Goal: Task Accomplishment & Management: Complete application form

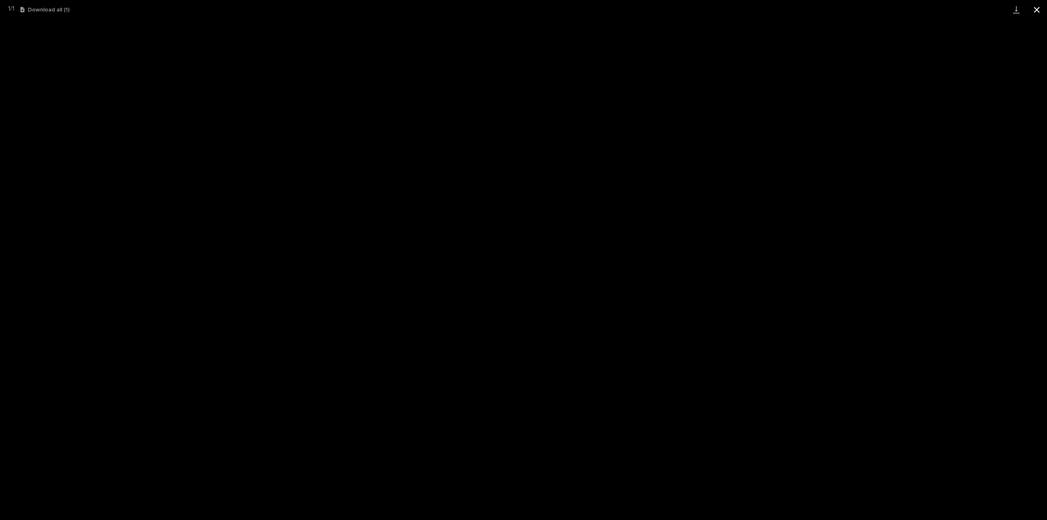
click at [1040, 11] on button "Close gallery" at bounding box center [1037, 9] width 20 height 19
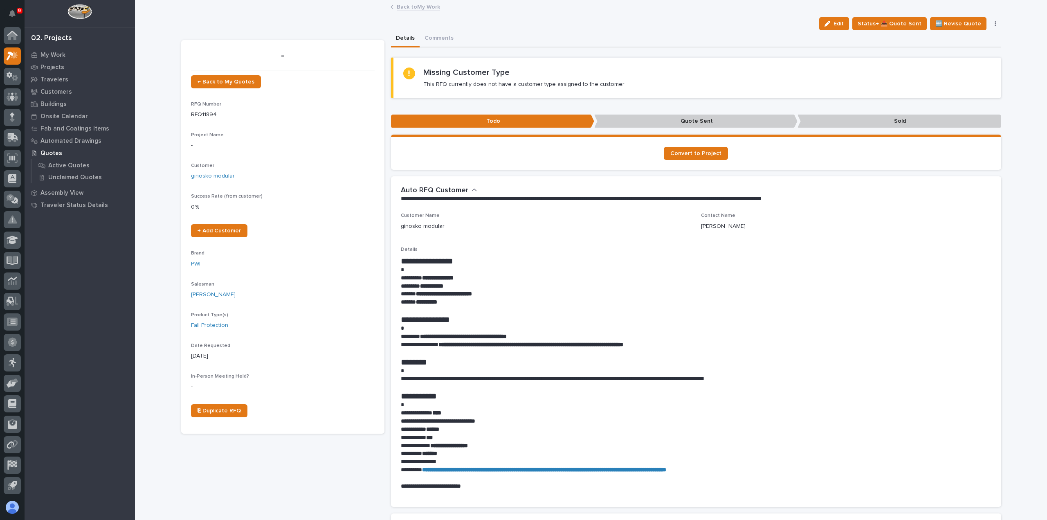
click at [409, 7] on link "Back to My Work" at bounding box center [418, 6] width 43 height 9
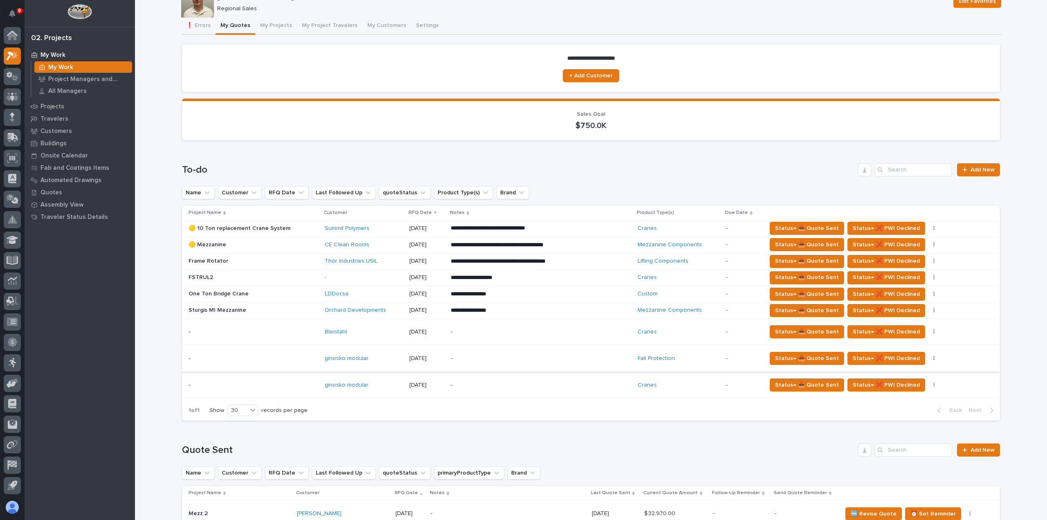
scroll to position [82, 0]
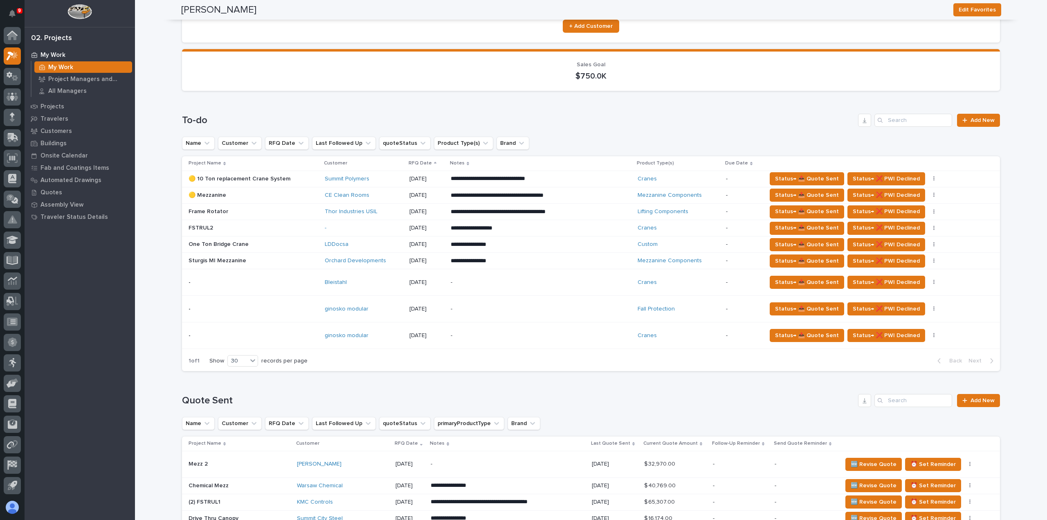
click at [307, 313] on div "- -" at bounding box center [254, 308] width 130 height 13
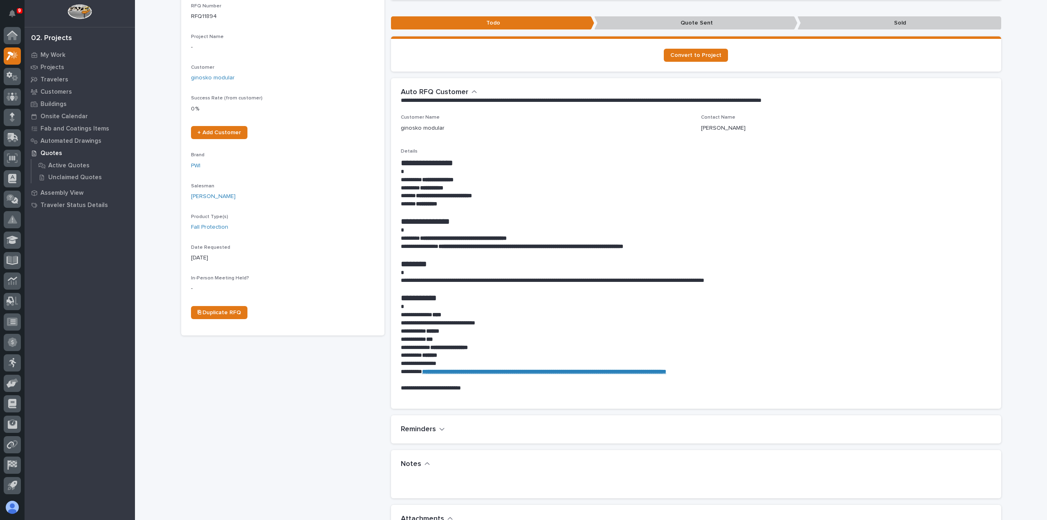
scroll to position [286, 0]
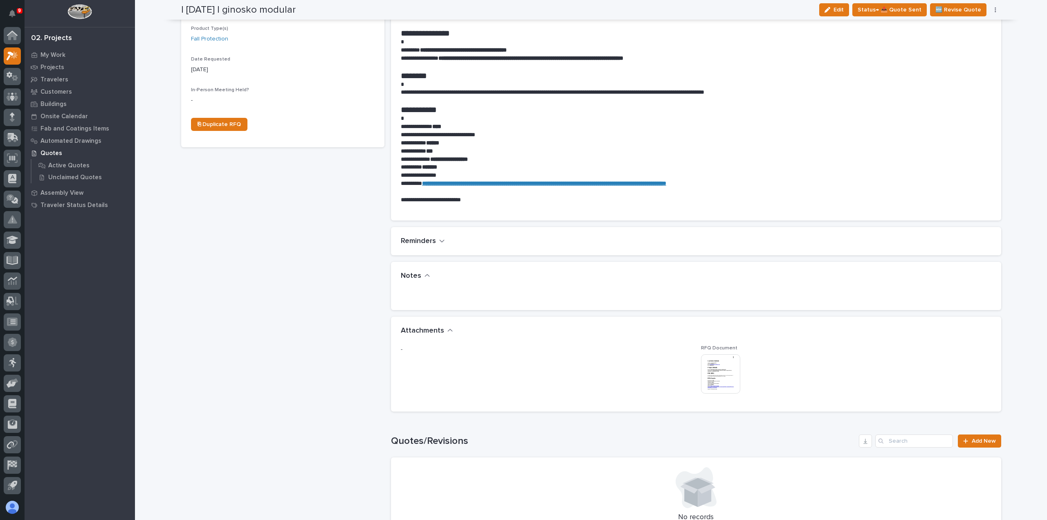
click at [732, 378] on img at bounding box center [720, 373] width 39 height 39
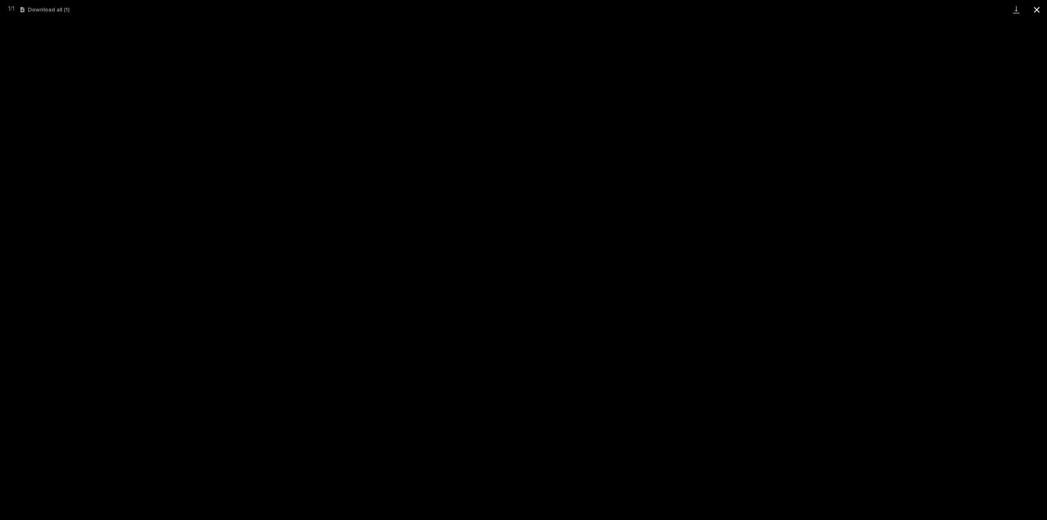
click at [1037, 7] on button "Close gallery" at bounding box center [1037, 9] width 20 height 19
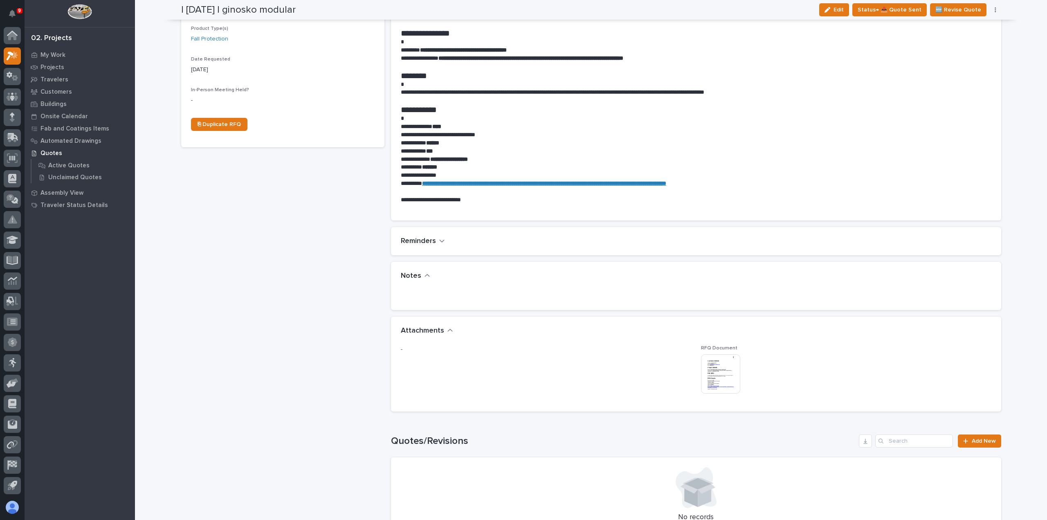
scroll to position [0, 0]
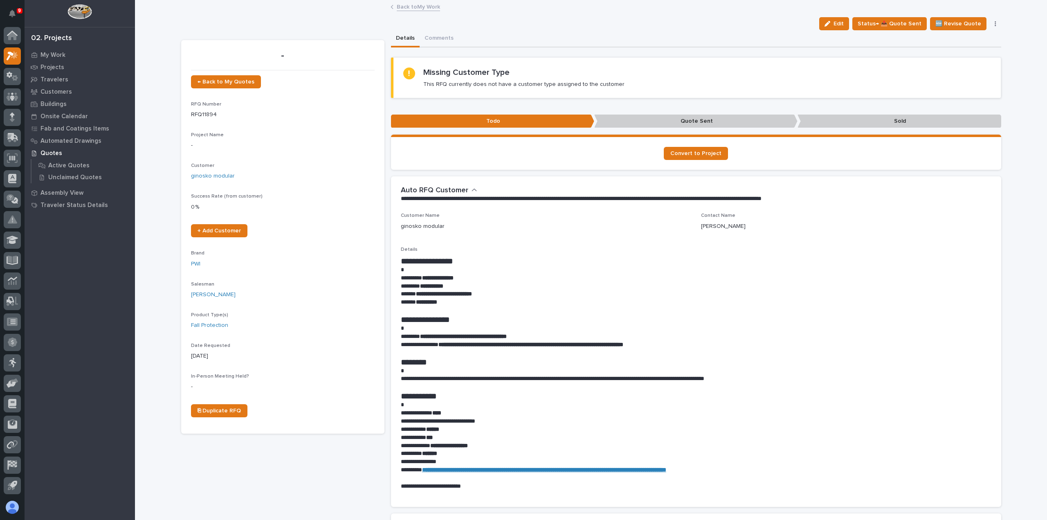
click at [405, 7] on link "Back to My Work" at bounding box center [418, 6] width 43 height 9
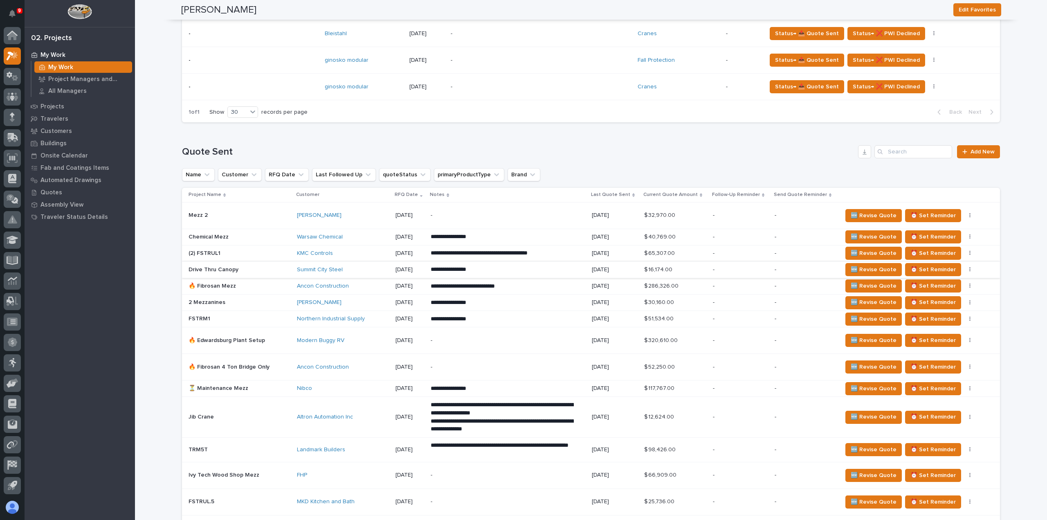
scroll to position [368, 0]
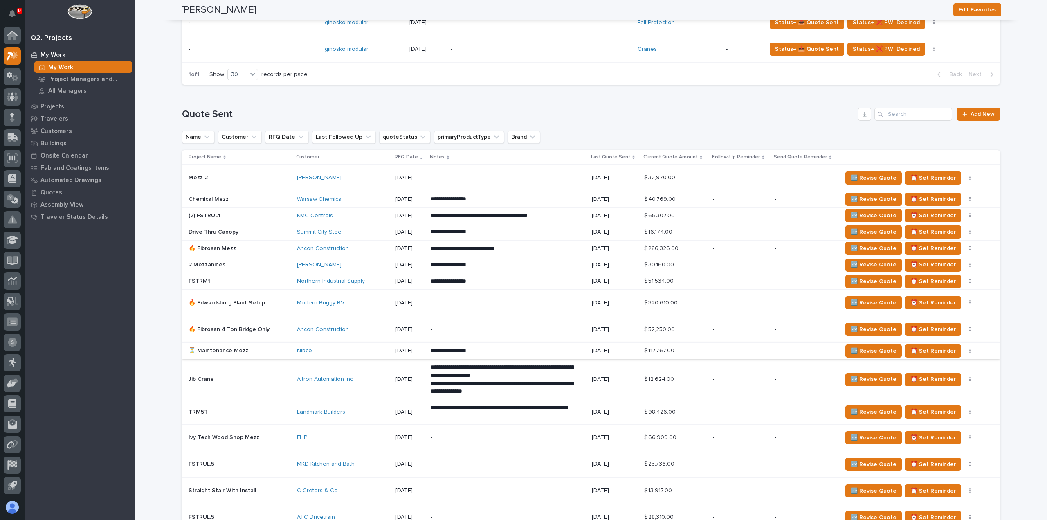
click at [306, 351] on link "Nibco" at bounding box center [304, 350] width 15 height 7
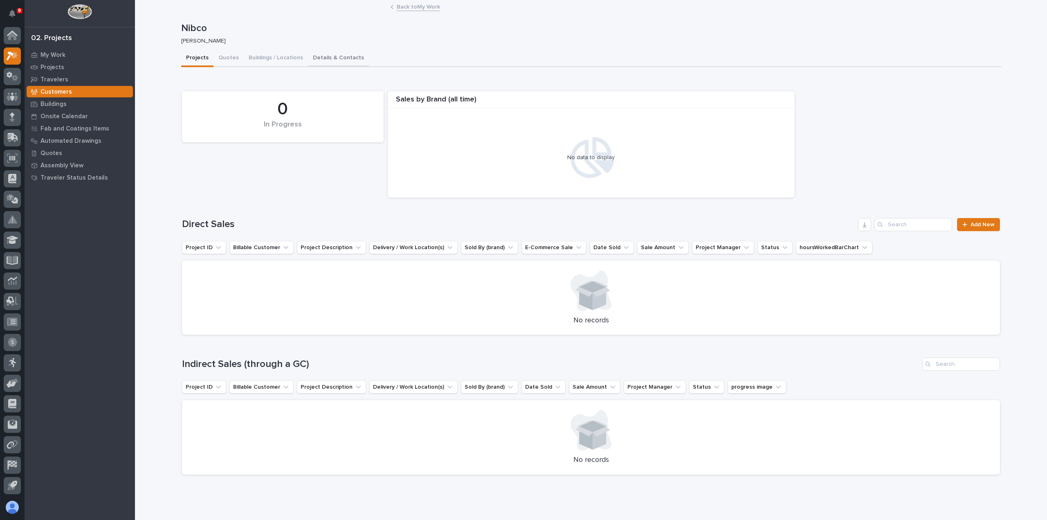
click at [319, 55] on button "Details & Contacts" at bounding box center [338, 58] width 61 height 17
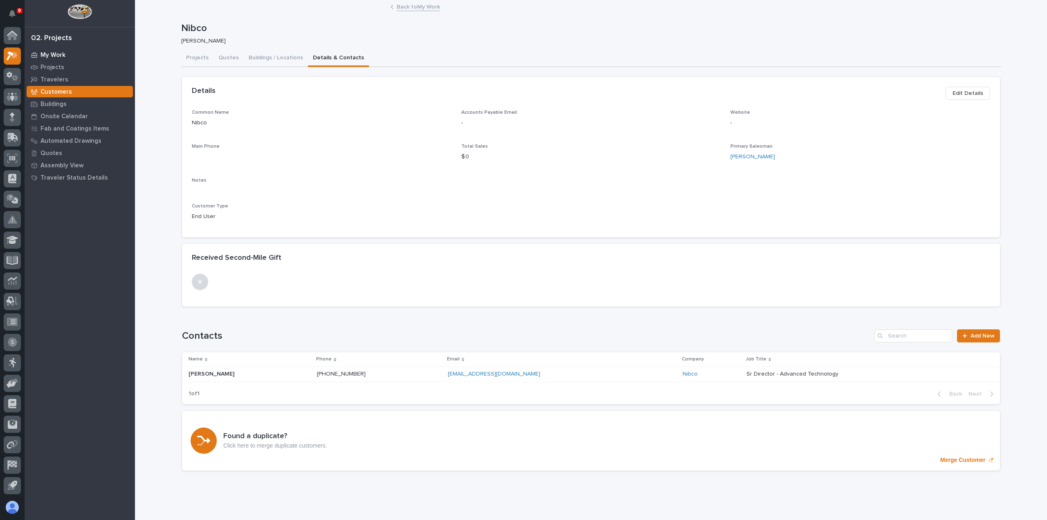
click at [67, 53] on div "My Work" at bounding box center [80, 54] width 106 height 11
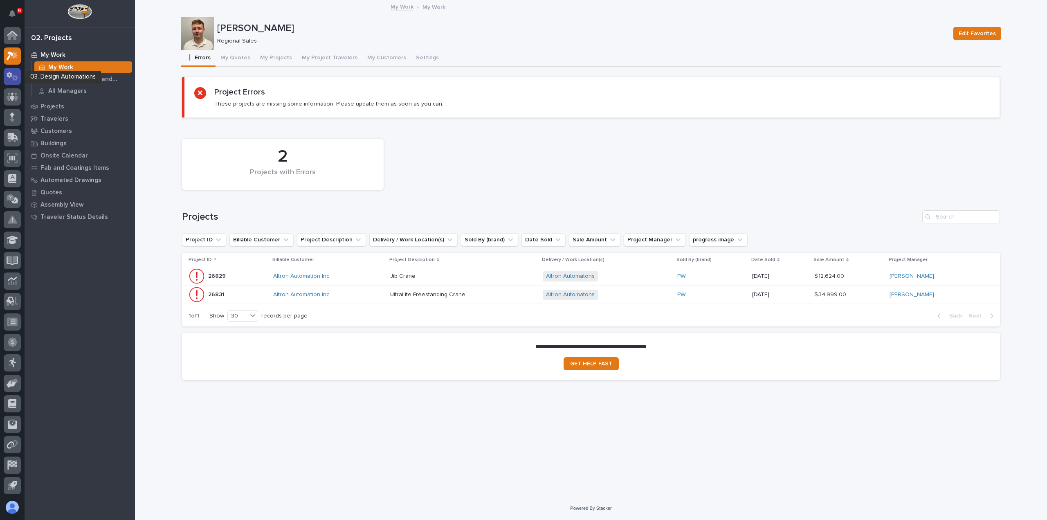
click at [13, 73] on icon at bounding box center [13, 76] width 12 height 9
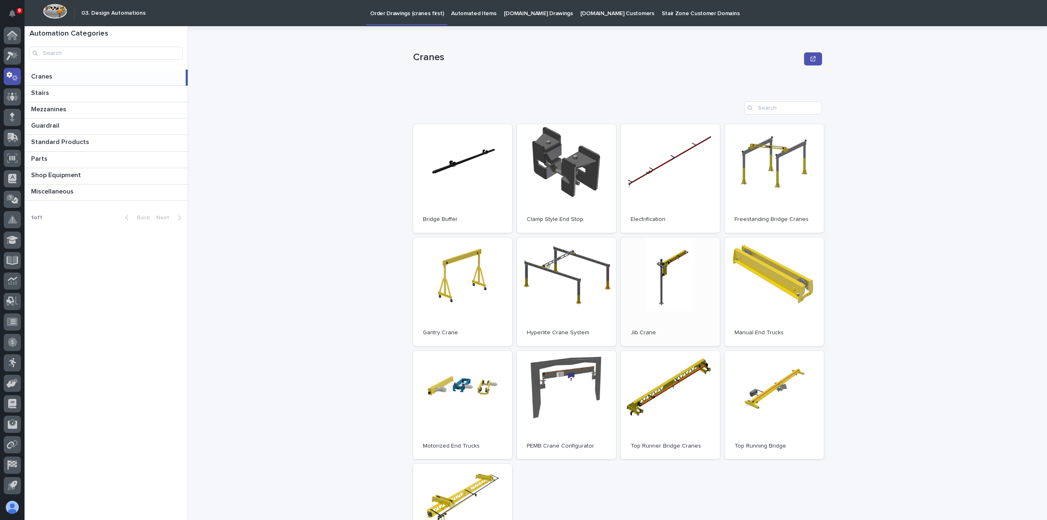
click at [652, 316] on link "Open" at bounding box center [670, 292] width 99 height 108
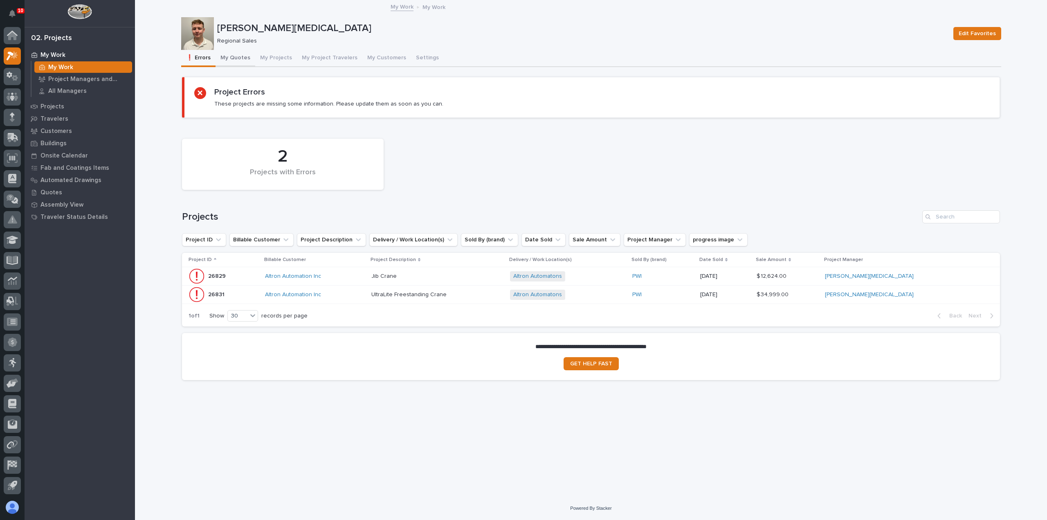
click at [228, 54] on button "My Quotes" at bounding box center [236, 58] width 40 height 17
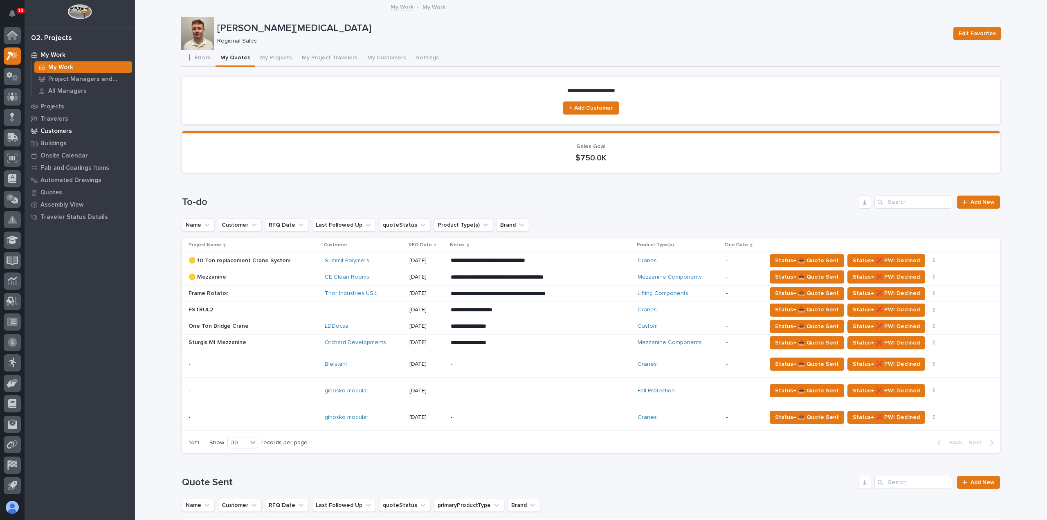
click at [55, 130] on p "Customers" at bounding box center [55, 131] width 31 height 7
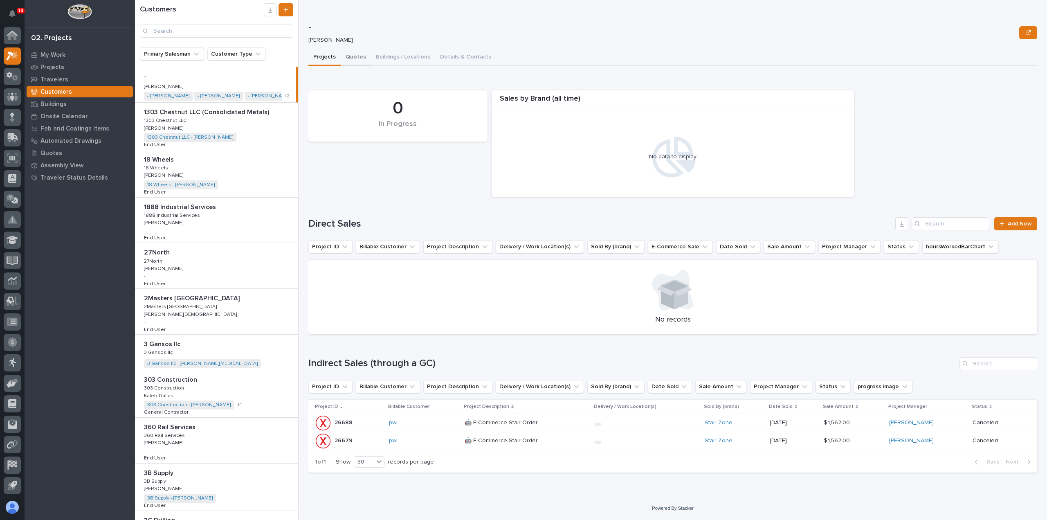
click at [349, 58] on button "Quotes" at bounding box center [356, 57] width 30 height 17
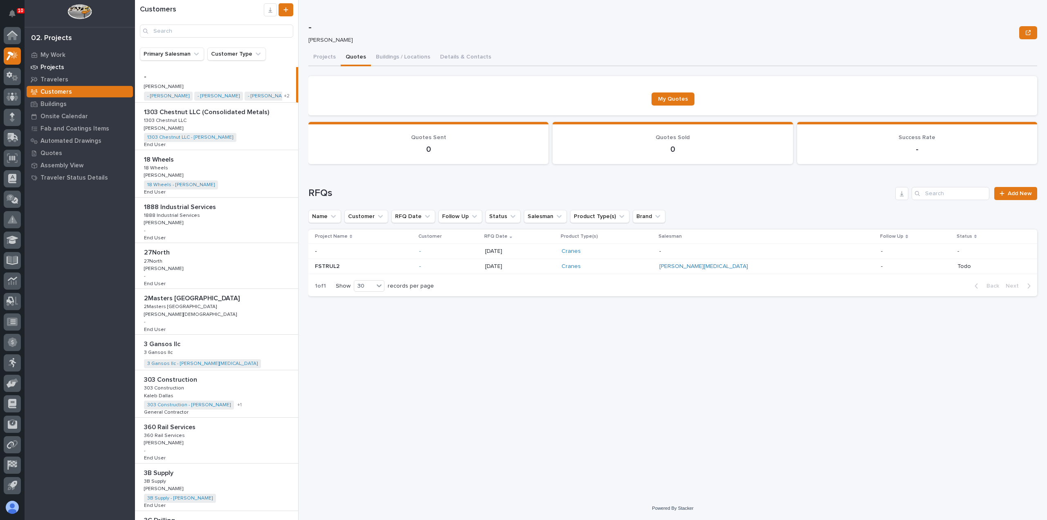
click at [62, 70] on p "Projects" at bounding box center [52, 67] width 24 height 7
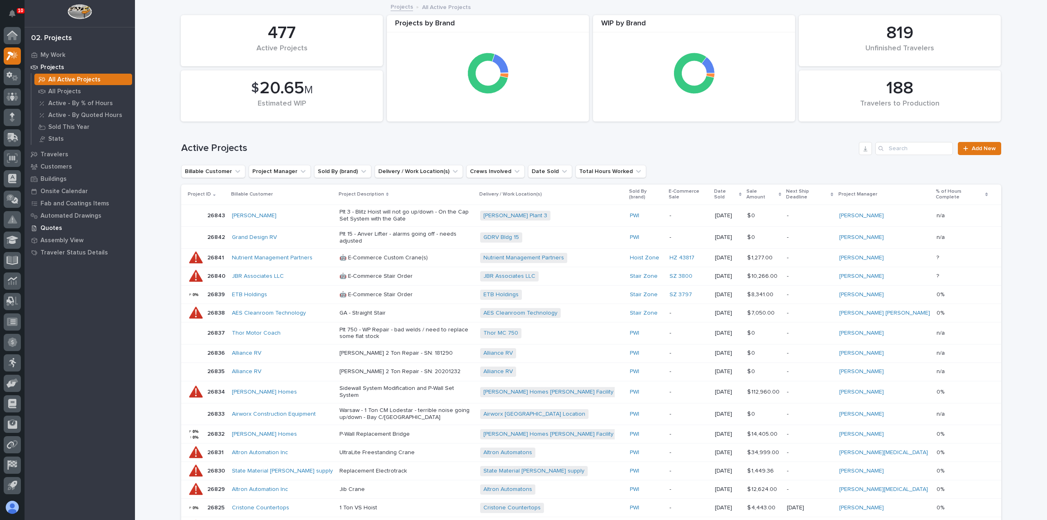
click at [49, 226] on p "Quotes" at bounding box center [51, 228] width 22 height 7
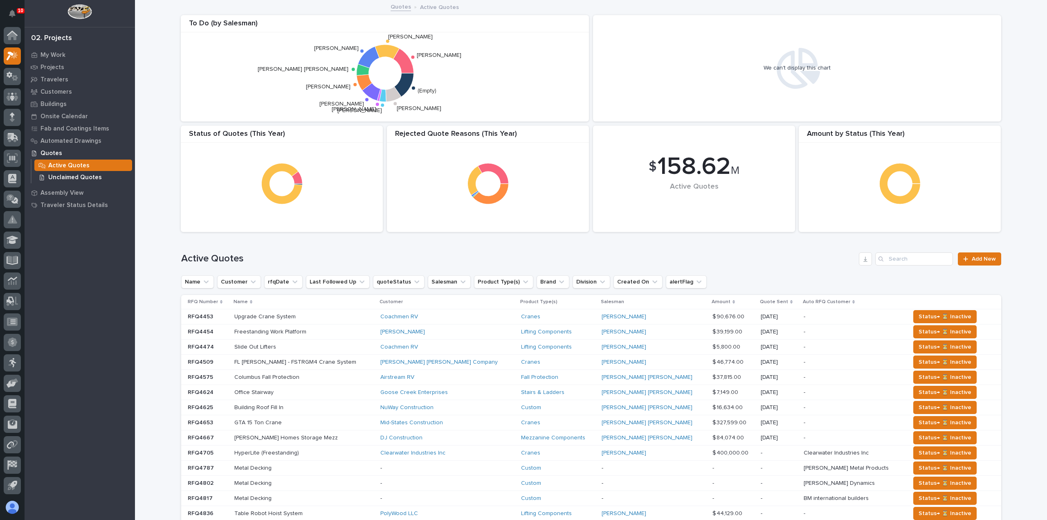
click at [65, 175] on p "Unclaimed Quotes" at bounding box center [75, 177] width 54 height 7
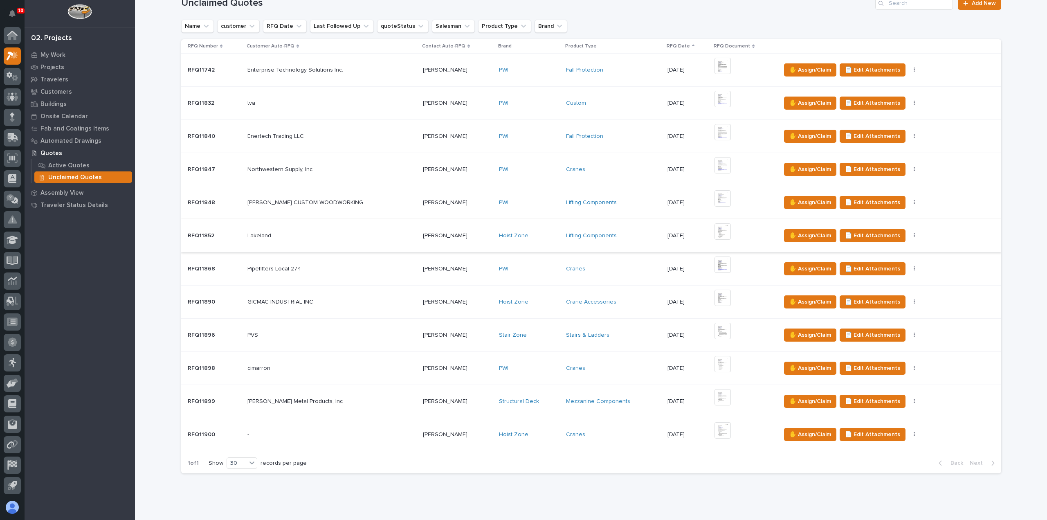
scroll to position [43, 0]
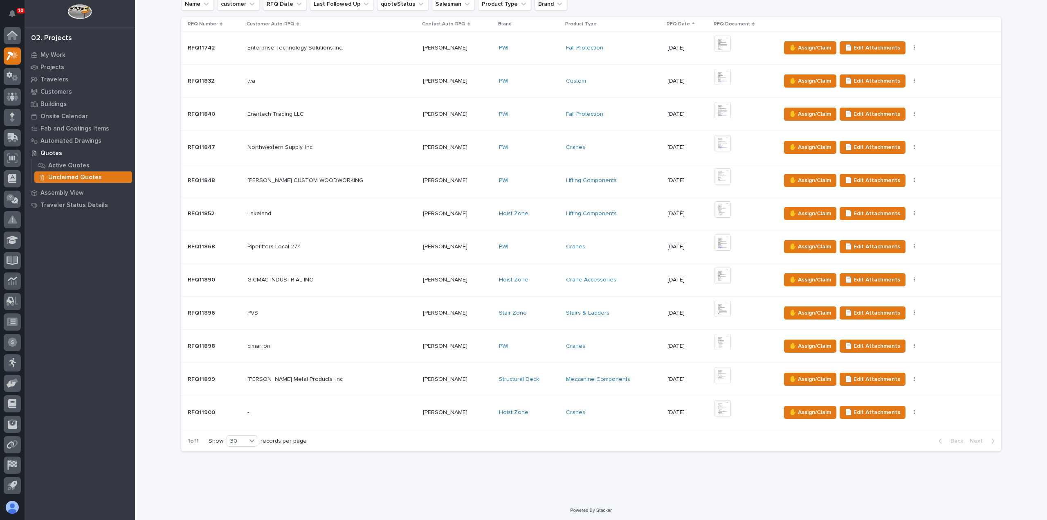
click at [459, 410] on p at bounding box center [458, 412] width 70 height 7
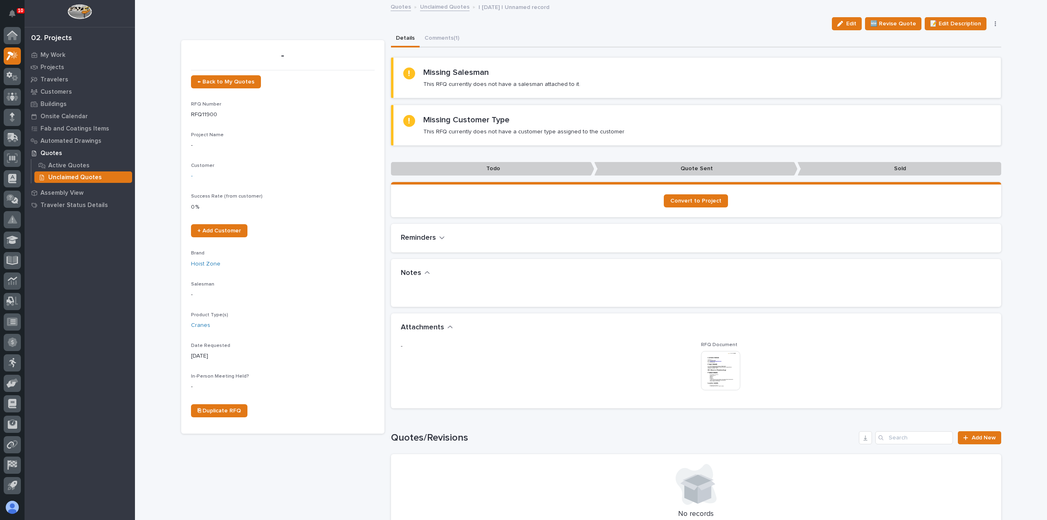
click at [995, 21] on icon "button" at bounding box center [996, 24] width 2 height 6
click at [969, 57] on span "✋ Assign/Claim" at bounding box center [951, 53] width 42 height 10
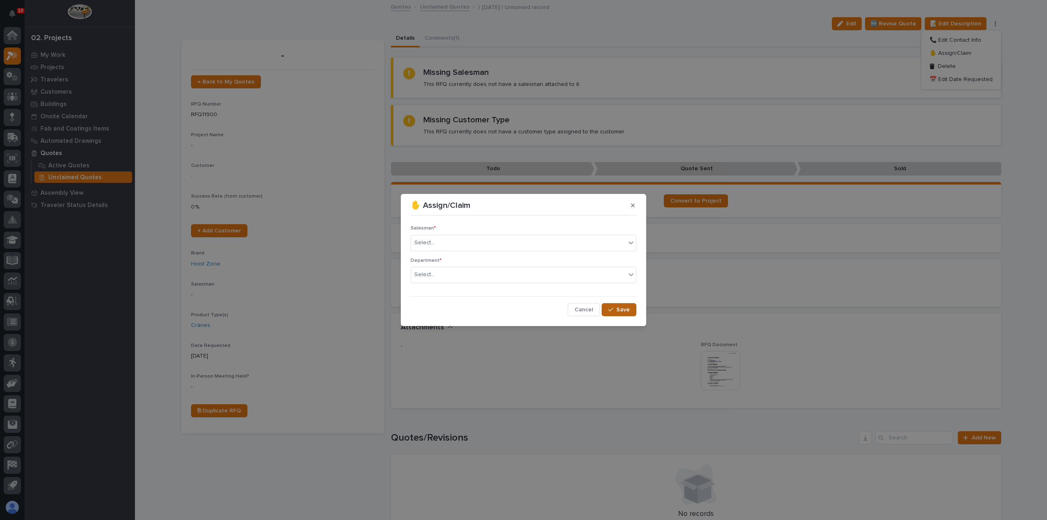
click at [618, 311] on span "Save" at bounding box center [622, 309] width 13 height 7
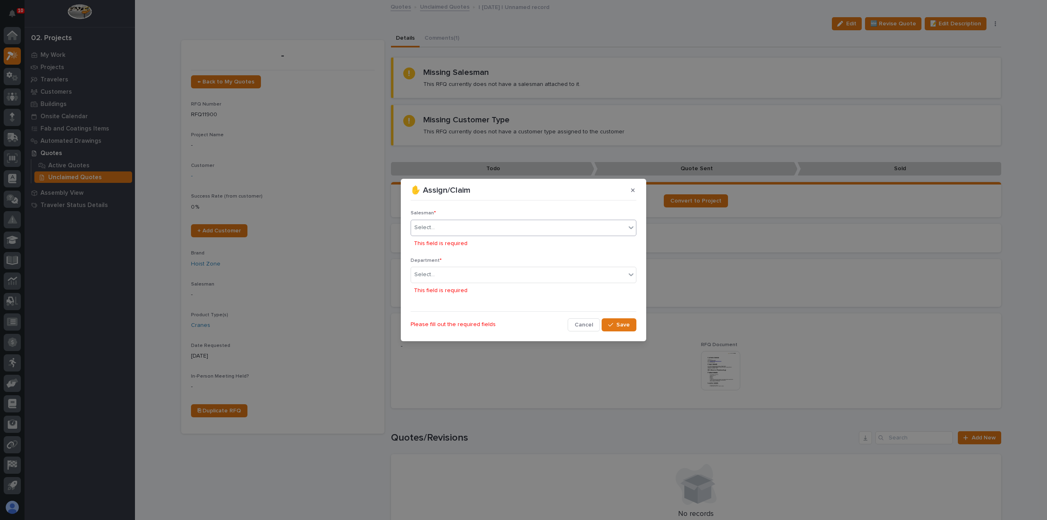
click at [465, 230] on div "Select..." at bounding box center [518, 227] width 215 height 13
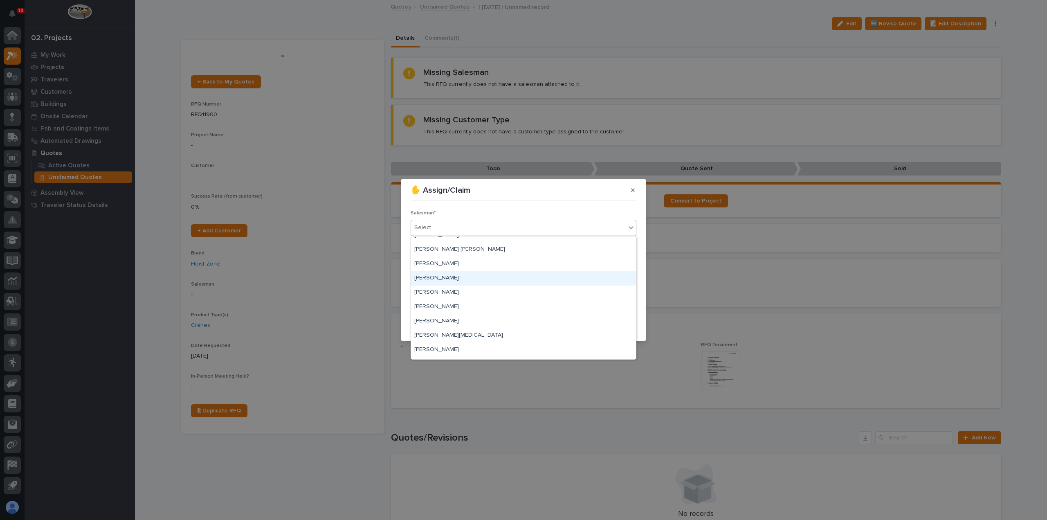
scroll to position [178, 0]
click at [463, 277] on div "[PERSON_NAME][MEDICAL_DATA]" at bounding box center [523, 280] width 225 height 14
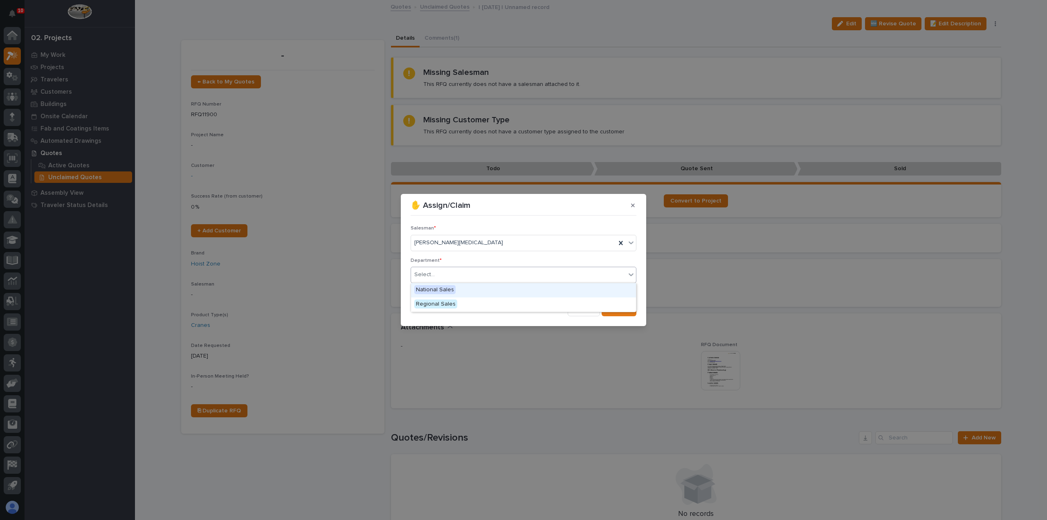
click at [464, 270] on div "Select..." at bounding box center [518, 274] width 215 height 13
click at [462, 306] on div "Regional Sales" at bounding box center [523, 304] width 225 height 14
click at [624, 312] on span "Save" at bounding box center [622, 309] width 13 height 7
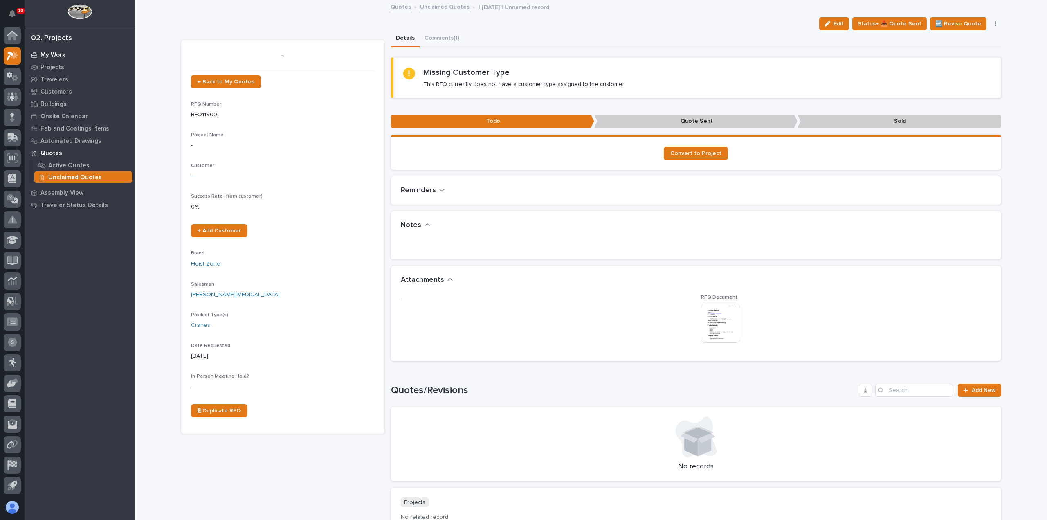
click at [45, 52] on p "My Work" at bounding box center [52, 55] width 25 height 7
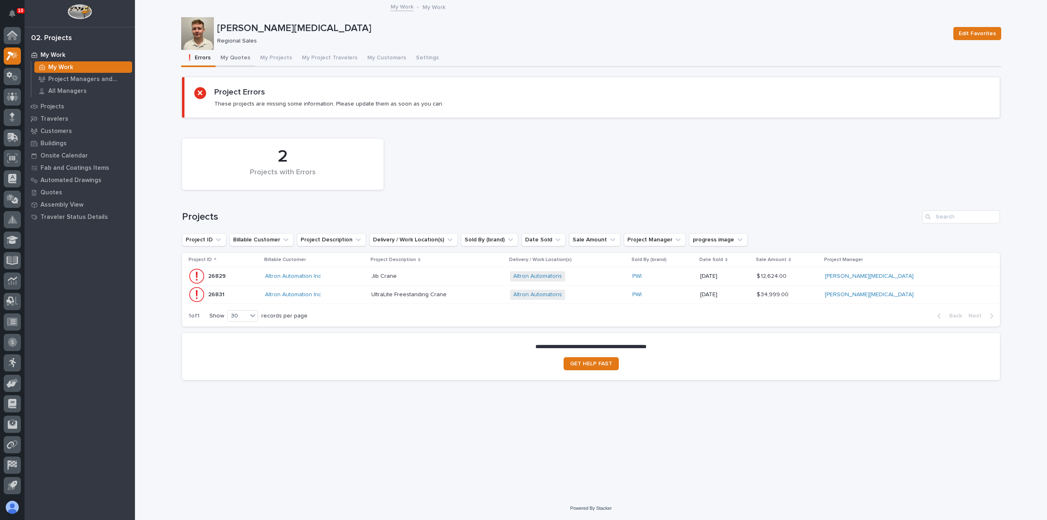
click at [233, 55] on button "My Quotes" at bounding box center [236, 58] width 40 height 17
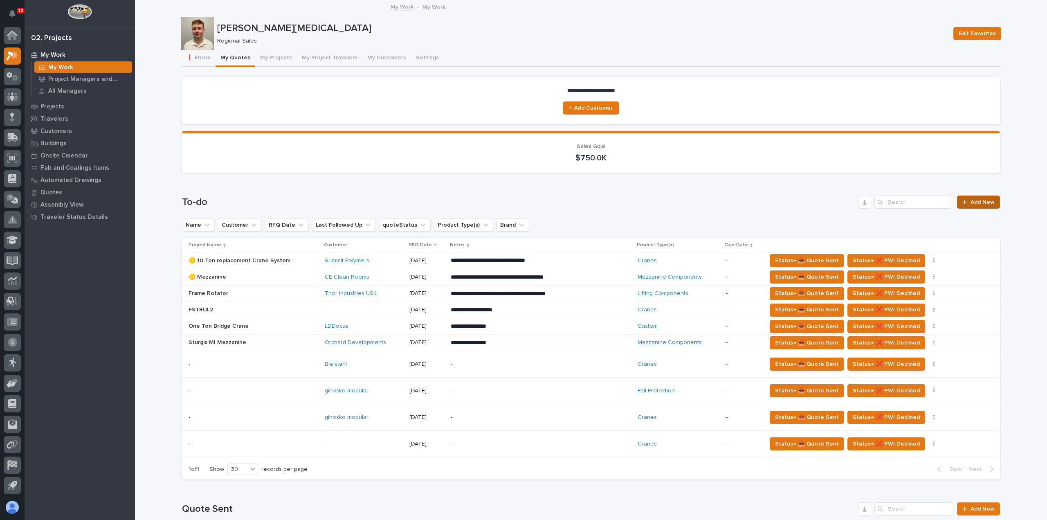
click at [975, 202] on span "Add New" at bounding box center [983, 202] width 24 height 6
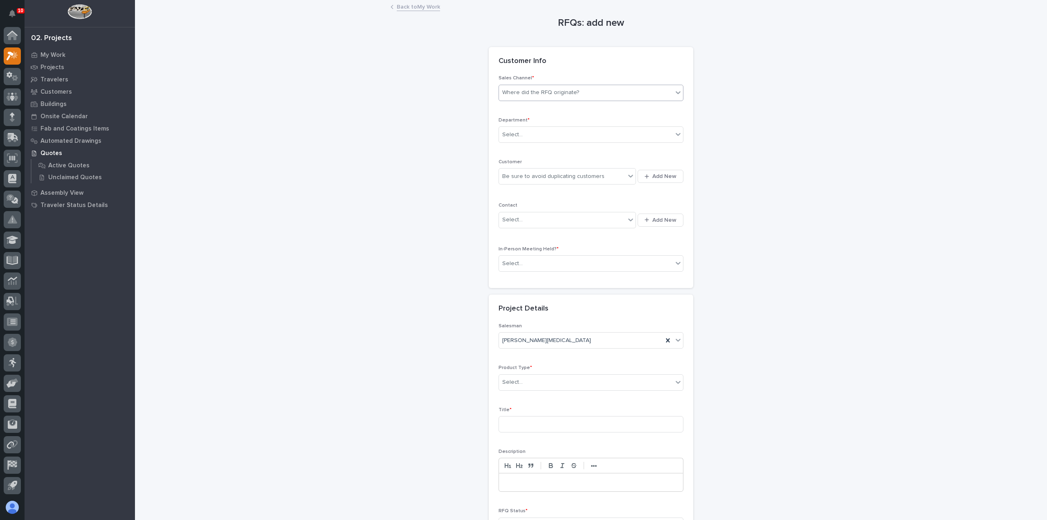
click at [591, 90] on div "Where did the RFQ originate?" at bounding box center [586, 92] width 174 height 13
click at [580, 128] on div "PWI" at bounding box center [588, 122] width 184 height 14
click at [579, 131] on div "Select..." at bounding box center [586, 134] width 174 height 13
click at [568, 162] on div "Regional Sales" at bounding box center [588, 164] width 184 height 14
click at [562, 175] on div "Be sure to avoid duplicating customers" at bounding box center [553, 176] width 102 height 9
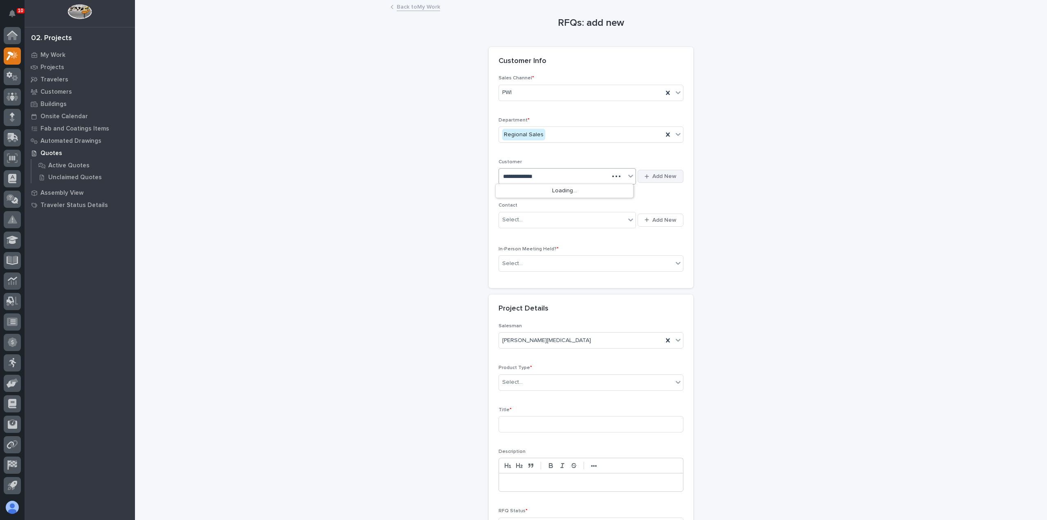
type input "**********"
click at [652, 174] on span "Add New" at bounding box center [664, 176] width 24 height 7
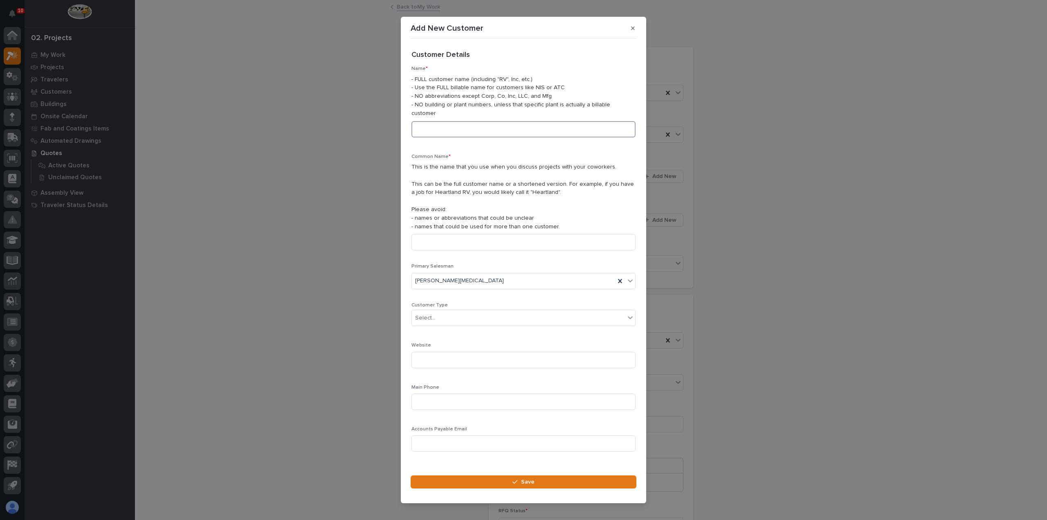
click at [510, 129] on input at bounding box center [523, 129] width 224 height 16
click at [466, 128] on input "Dynamic Steel" at bounding box center [523, 129] width 224 height 16
type input "Dynamic Steel Technology"
click at [442, 235] on input at bounding box center [523, 242] width 224 height 16
type input "Dynamic Steel"
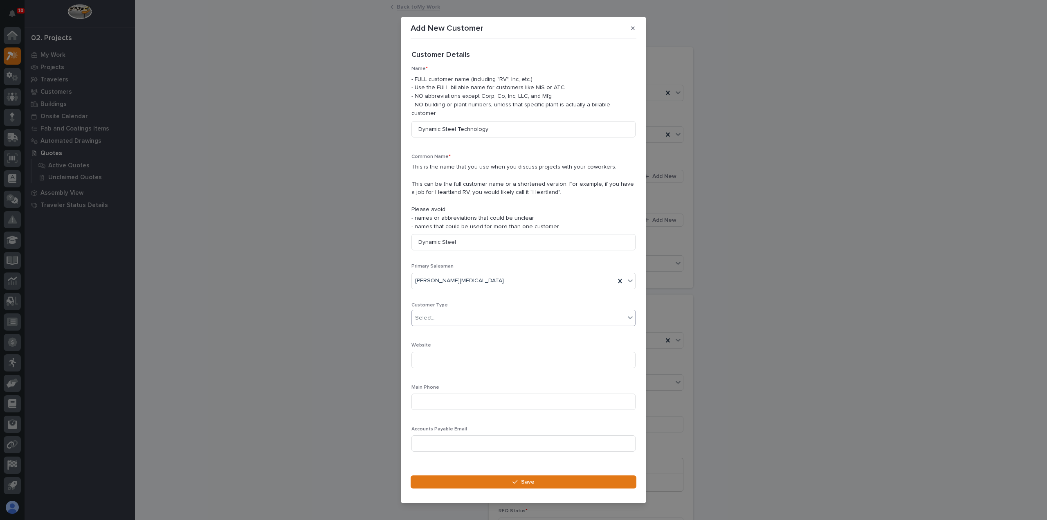
click at [456, 316] on div "Select..." at bounding box center [518, 317] width 213 height 13
click at [456, 338] on div "End User" at bounding box center [520, 343] width 217 height 14
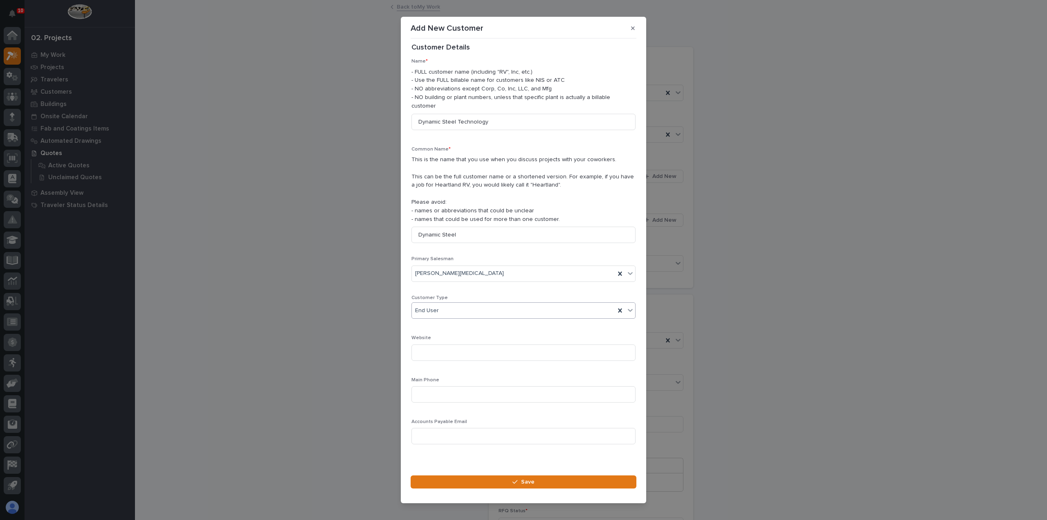
scroll to position [11, 0]
click at [484, 479] on button "Save" at bounding box center [524, 481] width 226 height 13
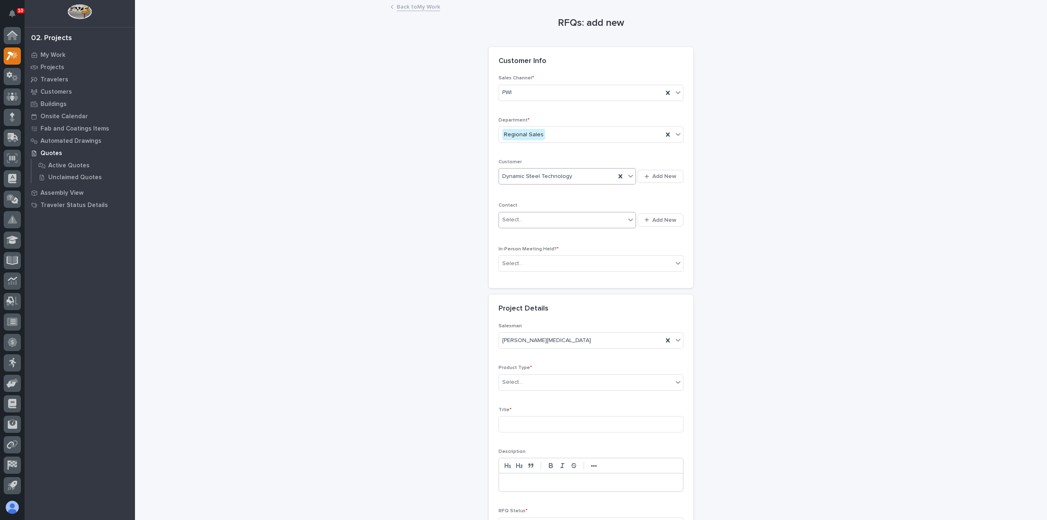
click at [532, 224] on div "Select..." at bounding box center [562, 219] width 126 height 13
click at [675, 226] on div "option - focused, 1 of 1000. 1000 results available. Use Up and Down to choose …" at bounding box center [591, 220] width 185 height 20
click at [669, 218] on span "Add New" at bounding box center [664, 219] width 24 height 7
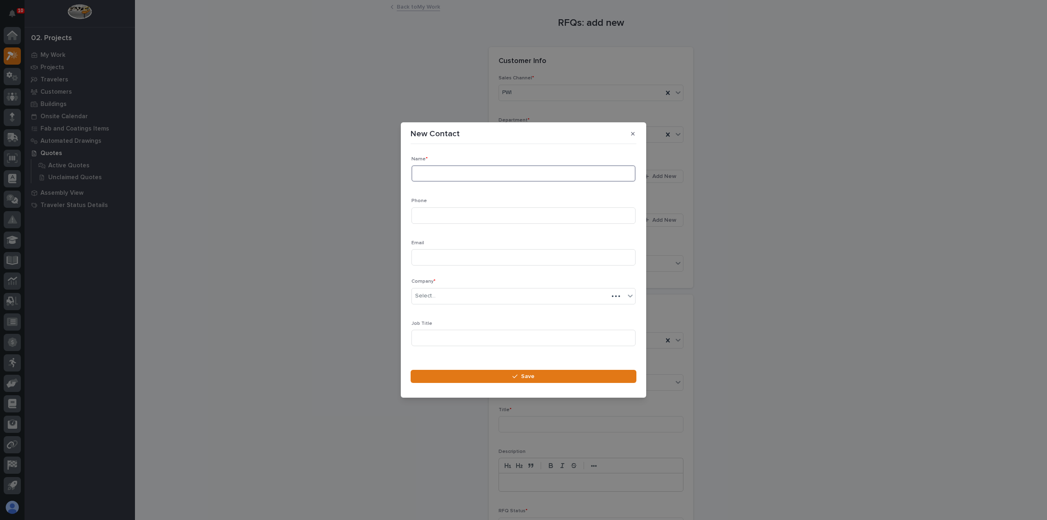
click at [482, 175] on input at bounding box center [523, 173] width 224 height 16
type input "[PERSON_NAME]"
click at [474, 216] on input at bounding box center [523, 215] width 224 height 16
paste input "6309881695"
type input "6309881695"
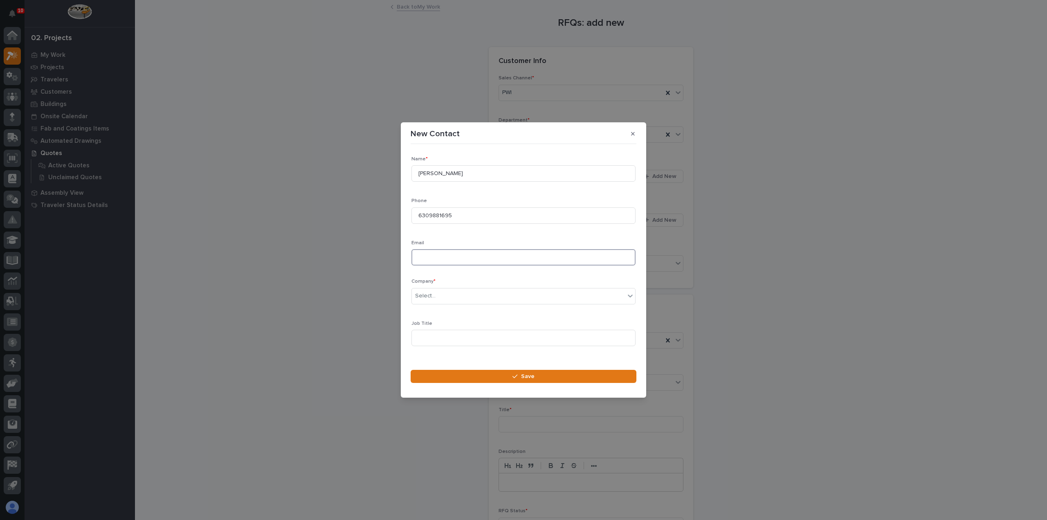
click at [444, 257] on input at bounding box center [523, 257] width 224 height 16
paste input "[EMAIL_ADDRESS][DOMAIN_NAME]"
type input "[EMAIL_ADDRESS][DOMAIN_NAME]"
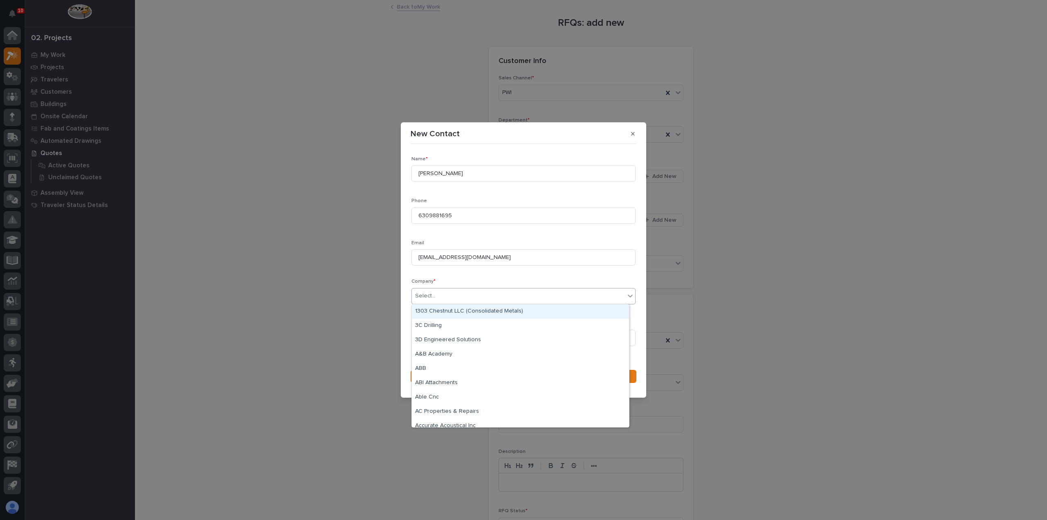
click at [445, 292] on div "Select..." at bounding box center [518, 295] width 213 height 13
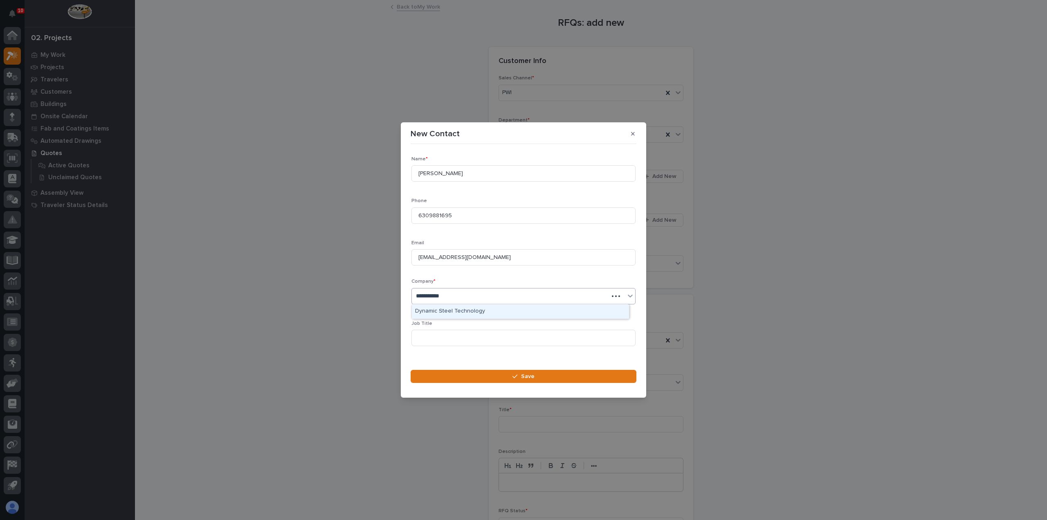
type input "**********"
click at [476, 312] on div "Dynamic Steel Technology" at bounding box center [520, 311] width 217 height 14
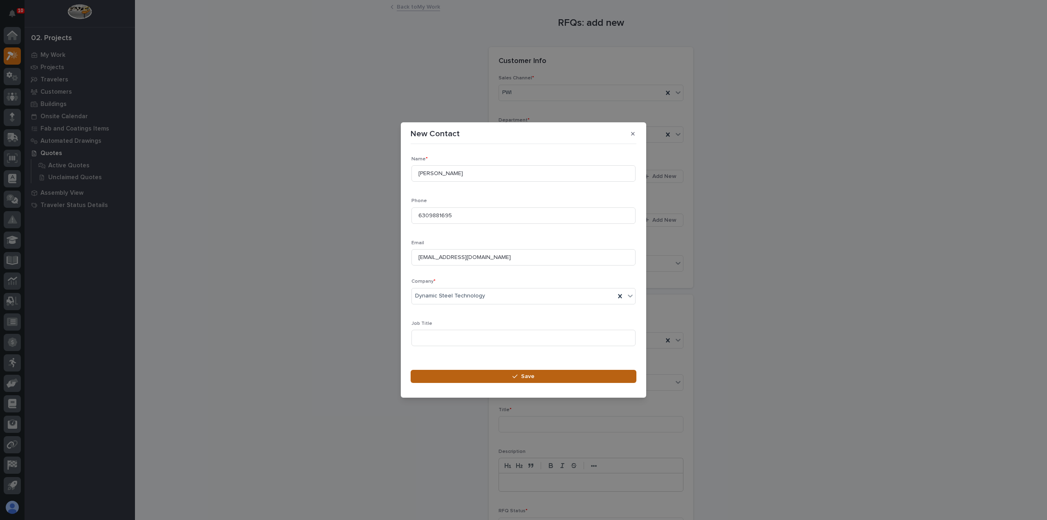
click at [487, 382] on button "Save" at bounding box center [524, 376] width 226 height 13
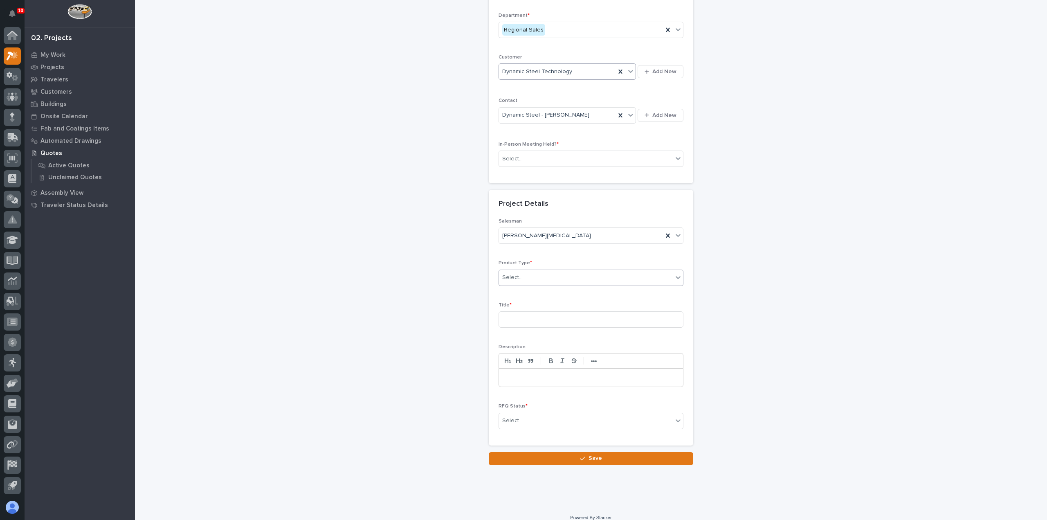
scroll to position [111, 0]
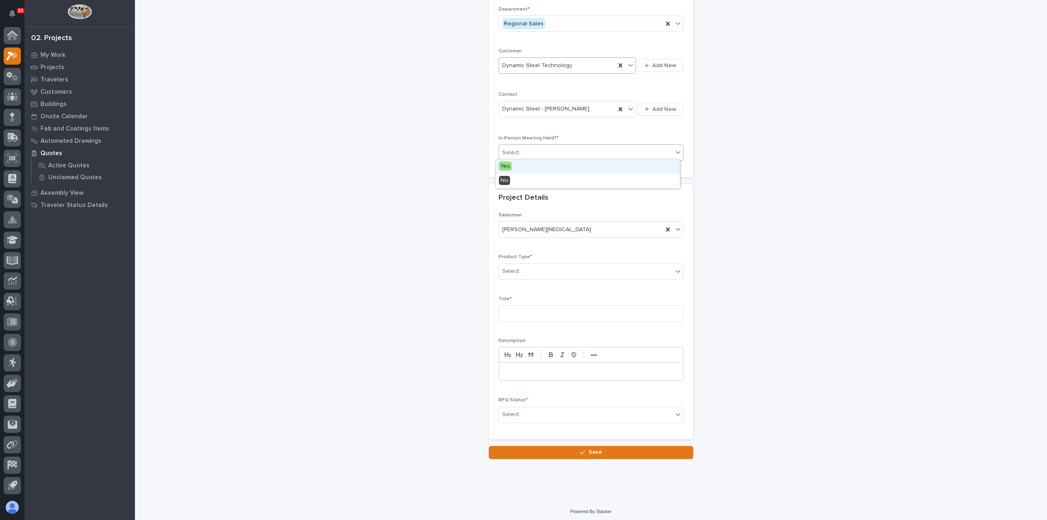
click at [554, 149] on div "Select..." at bounding box center [586, 152] width 174 height 13
click at [557, 178] on div "No" at bounding box center [588, 181] width 184 height 14
click at [567, 272] on div "Select..." at bounding box center [586, 271] width 174 height 13
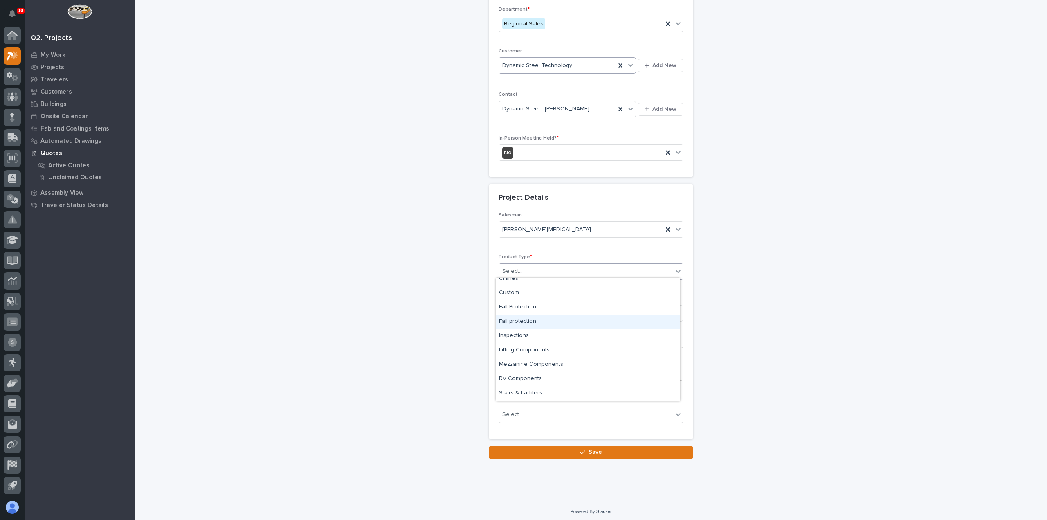
scroll to position [0, 0]
click at [561, 303] on div "Cranes" at bounding box center [588, 299] width 184 height 14
click at [561, 307] on input at bounding box center [591, 313] width 185 height 16
type input "2 Ton Jib Crane"
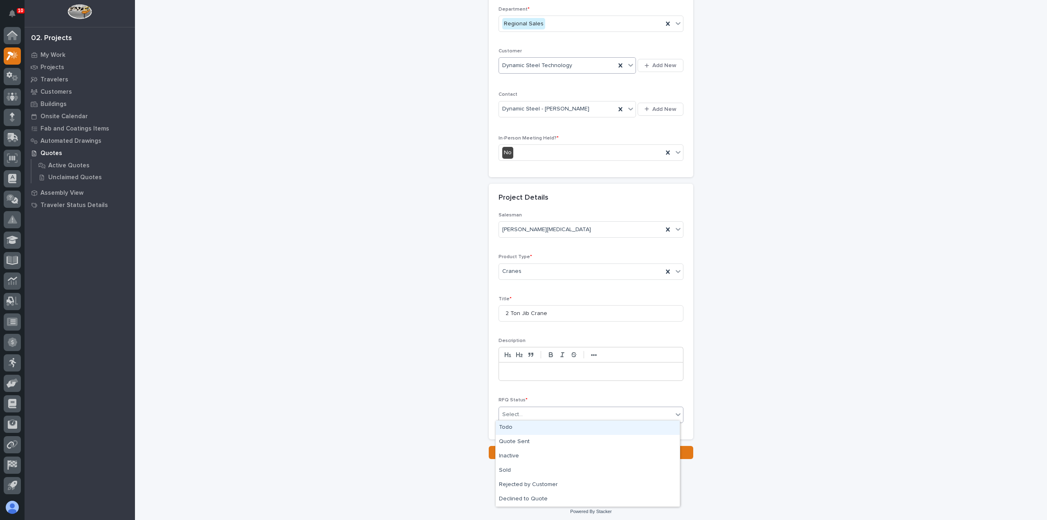
click at [527, 408] on div "Select..." at bounding box center [586, 414] width 174 height 13
click at [526, 426] on div "Todo" at bounding box center [588, 427] width 184 height 14
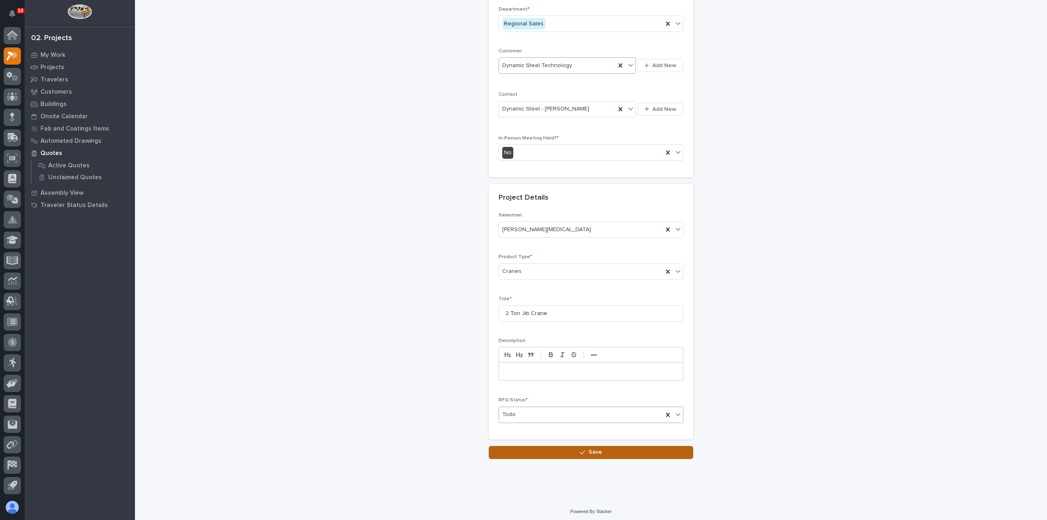
click at [544, 449] on button "Save" at bounding box center [591, 452] width 205 height 13
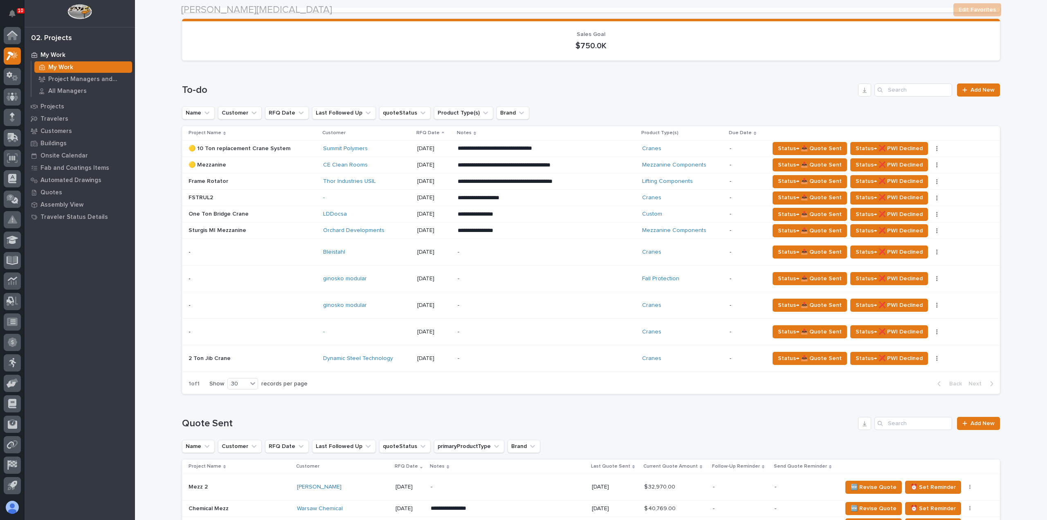
scroll to position [123, 0]
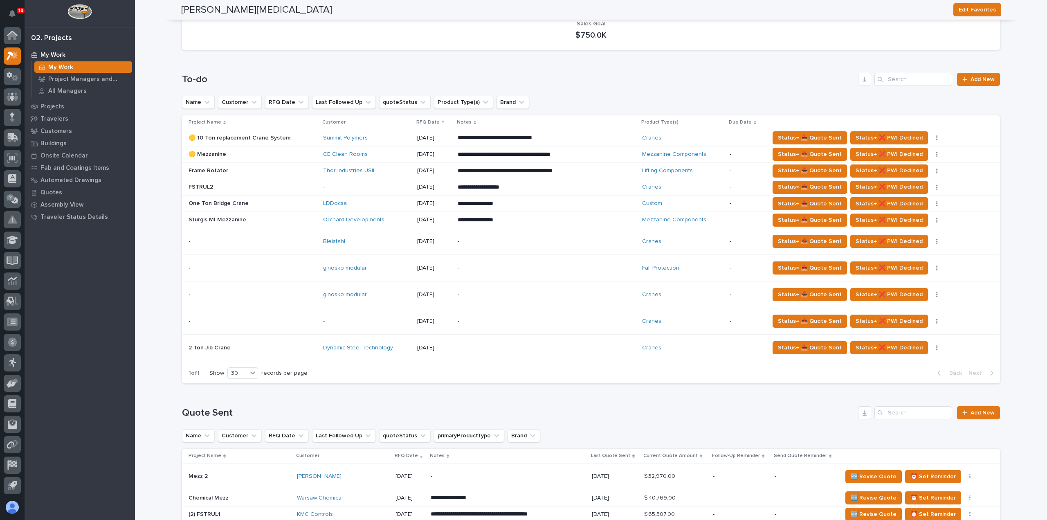
click at [493, 350] on div "-" at bounding box center [529, 348] width 143 height 18
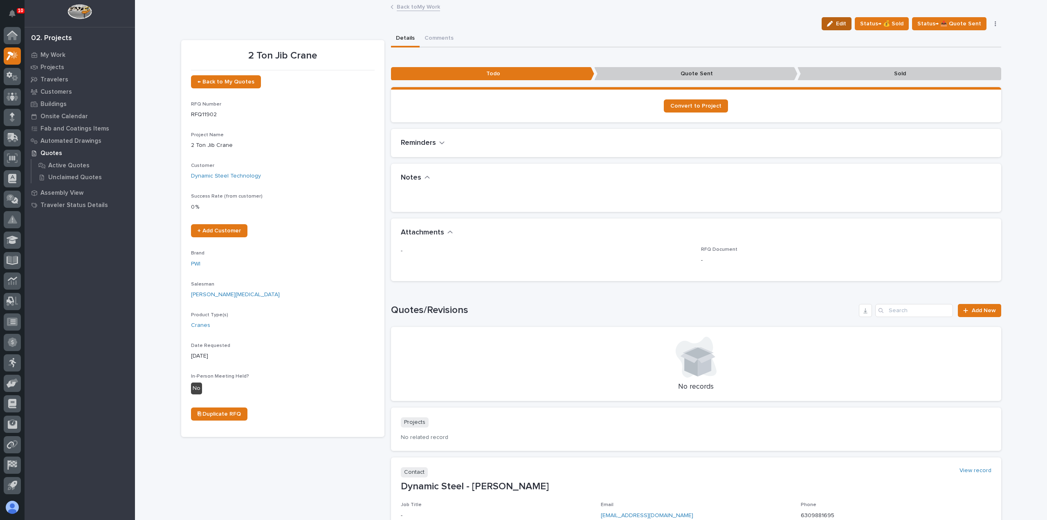
click at [846, 22] on span "Edit" at bounding box center [841, 23] width 10 height 7
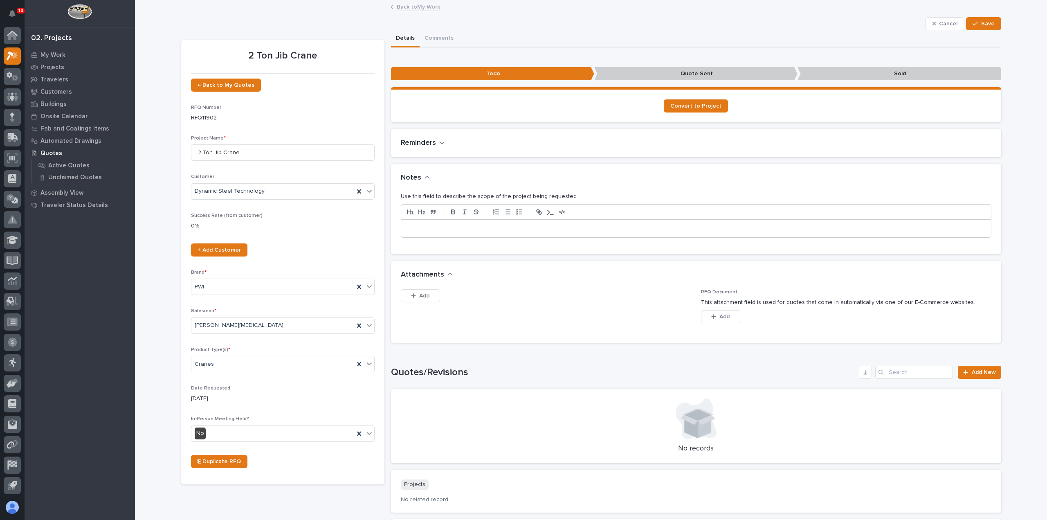
click at [554, 232] on p at bounding box center [696, 229] width 578 height 8
click at [982, 22] on span "Save" at bounding box center [987, 23] width 13 height 7
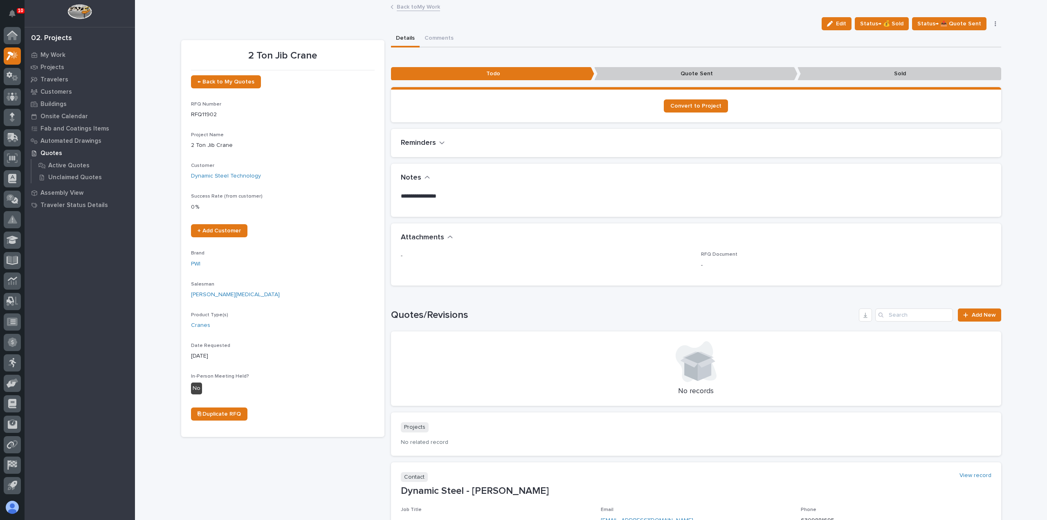
click at [428, 9] on link "Back to My Work" at bounding box center [418, 6] width 43 height 9
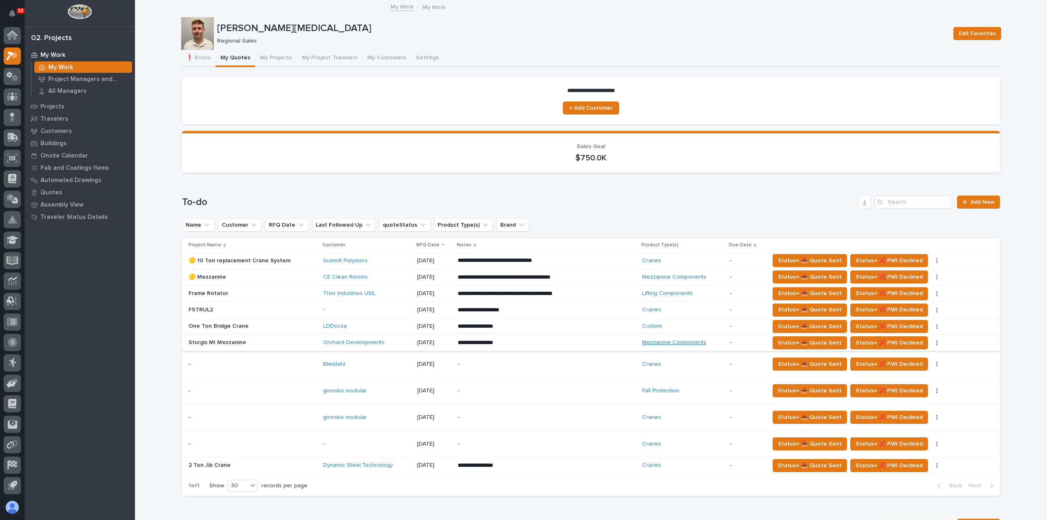
scroll to position [41, 0]
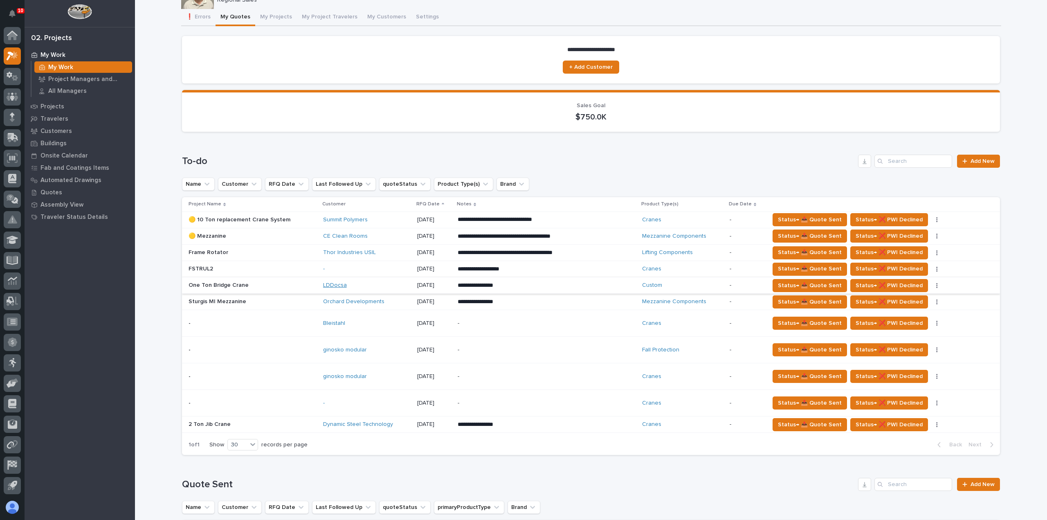
click at [340, 285] on link "LDDocsa" at bounding box center [335, 285] width 24 height 7
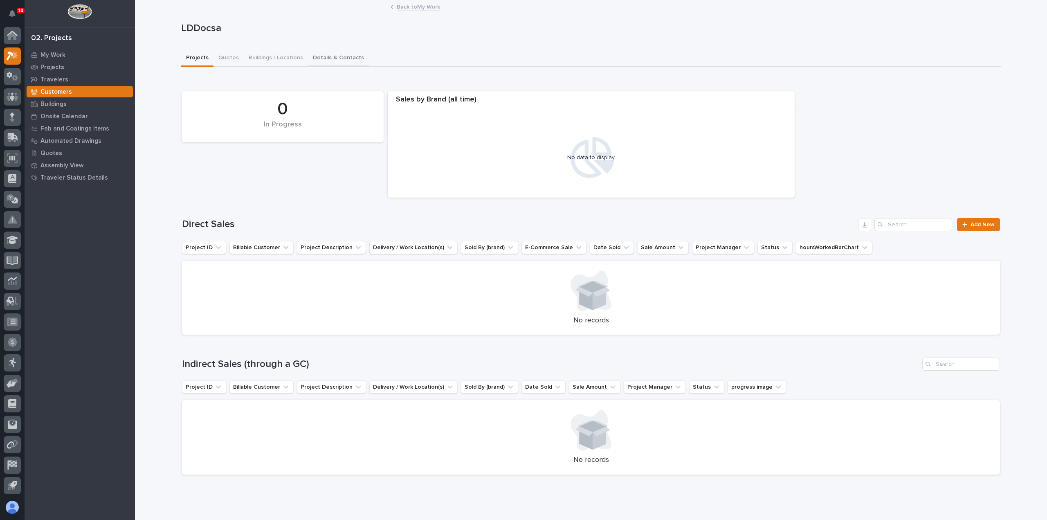
click at [311, 58] on button "Details & Contacts" at bounding box center [338, 58] width 61 height 17
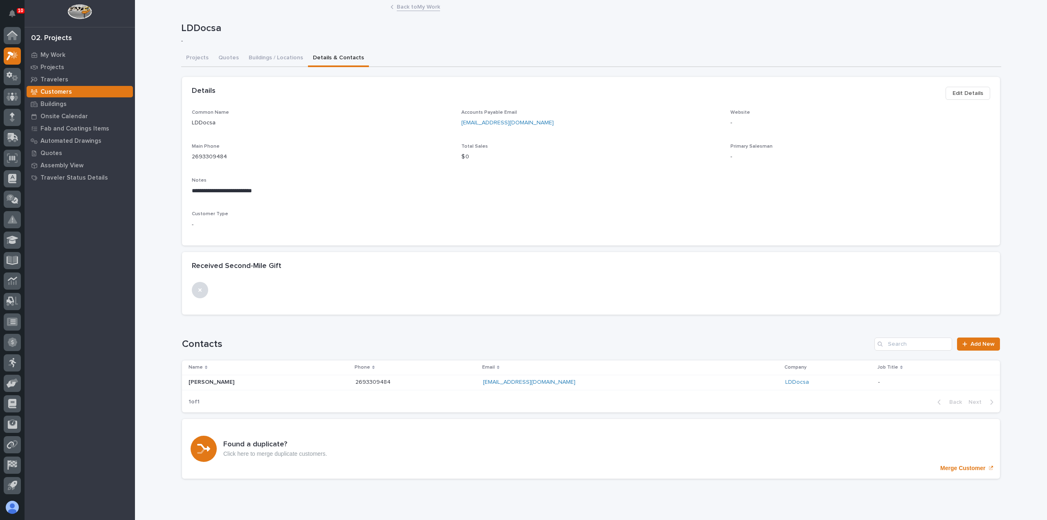
click at [405, 7] on link "Back to My Work" at bounding box center [418, 6] width 43 height 9
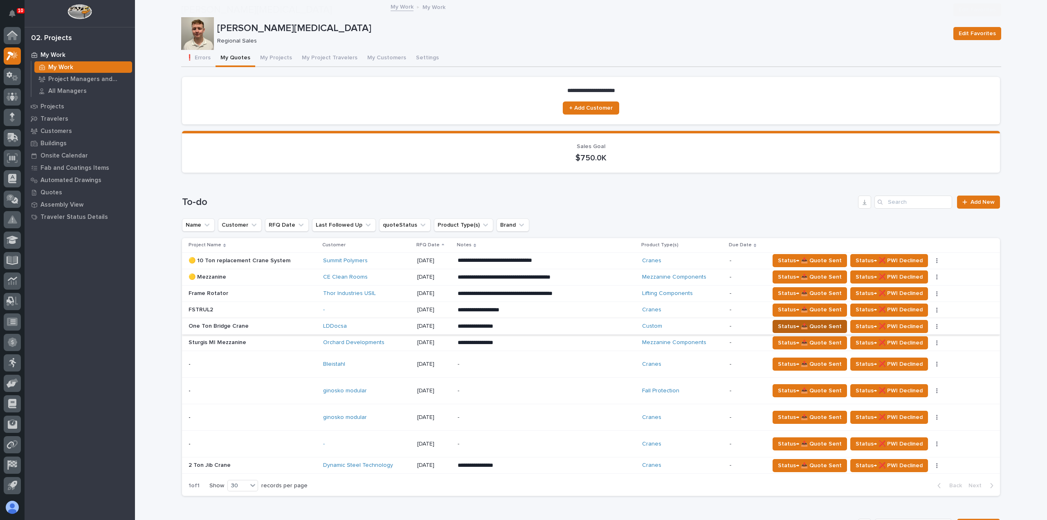
scroll to position [82, 0]
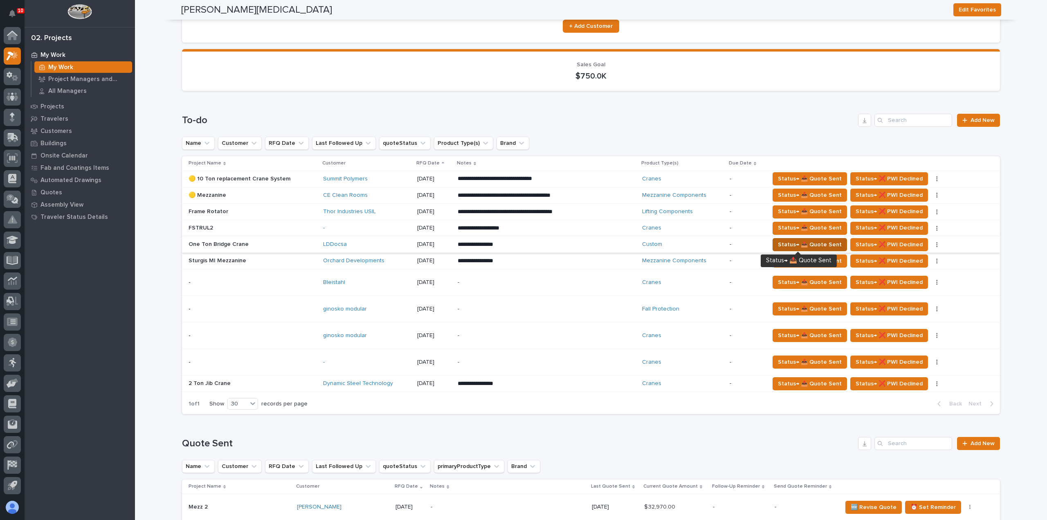
click at [785, 242] on span "Status→ 📤 Quote Sent" at bounding box center [810, 245] width 64 height 10
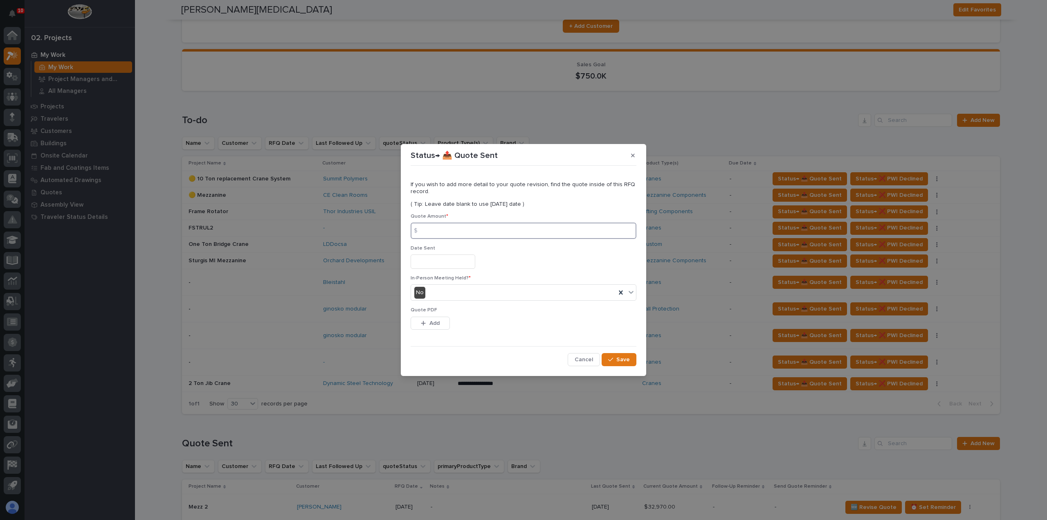
click at [463, 228] on input at bounding box center [524, 231] width 226 height 16
click at [464, 232] on input at bounding box center [524, 231] width 226 height 16
type input "5120"
click at [470, 265] on input "text" at bounding box center [443, 261] width 65 height 14
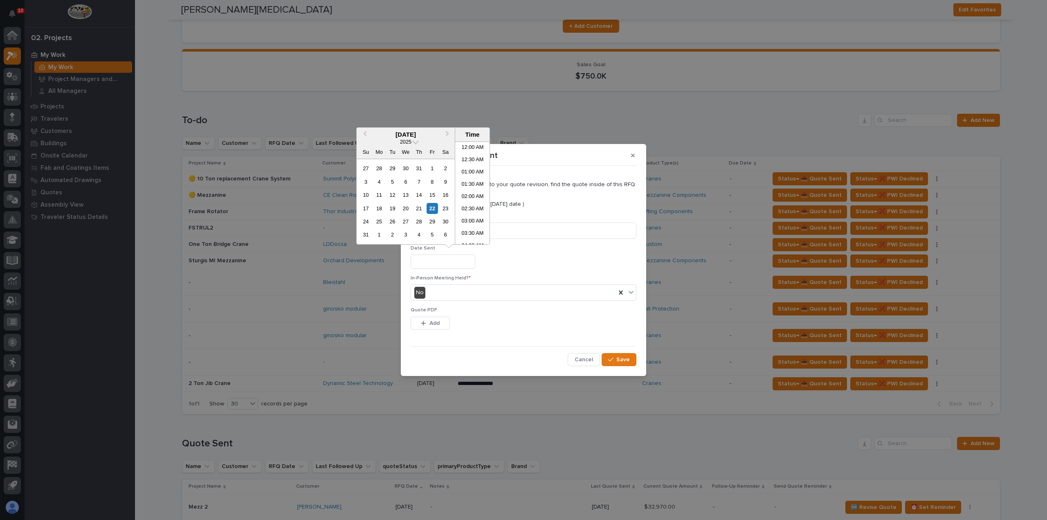
scroll to position [213, 0]
click at [435, 208] on div "22" at bounding box center [432, 208] width 11 height 11
type input "**********"
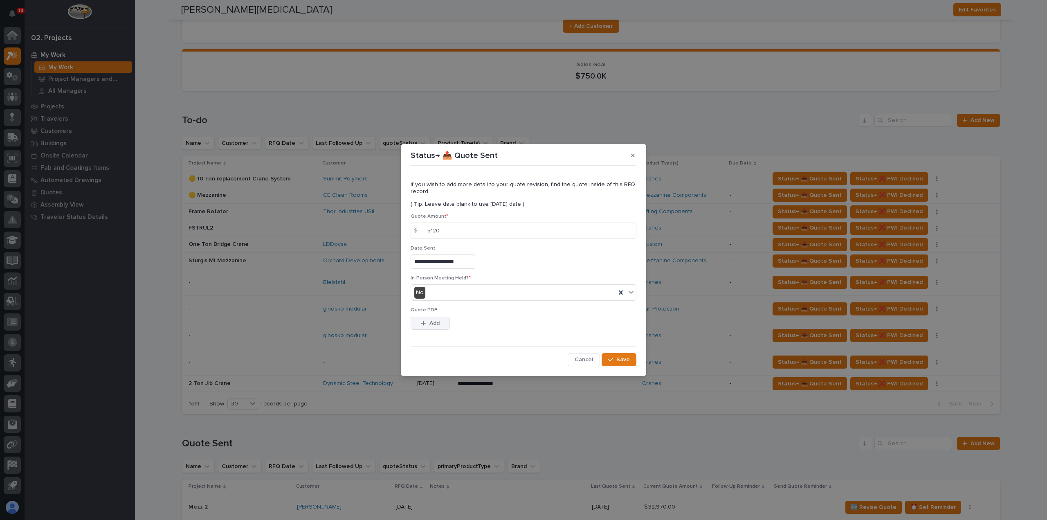
click at [440, 323] on button "Add" at bounding box center [430, 323] width 39 height 13
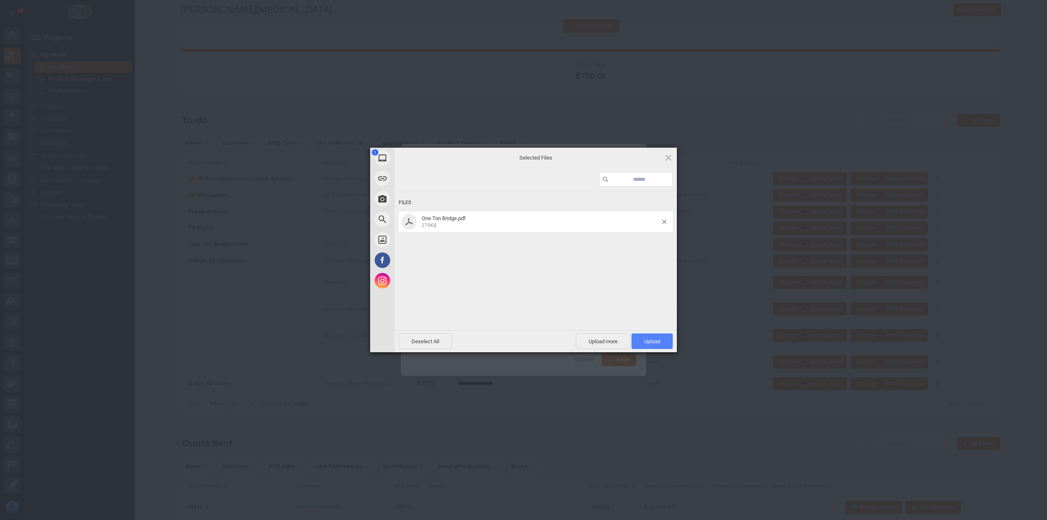
click at [646, 341] on span "Upload 1" at bounding box center [652, 341] width 16 height 6
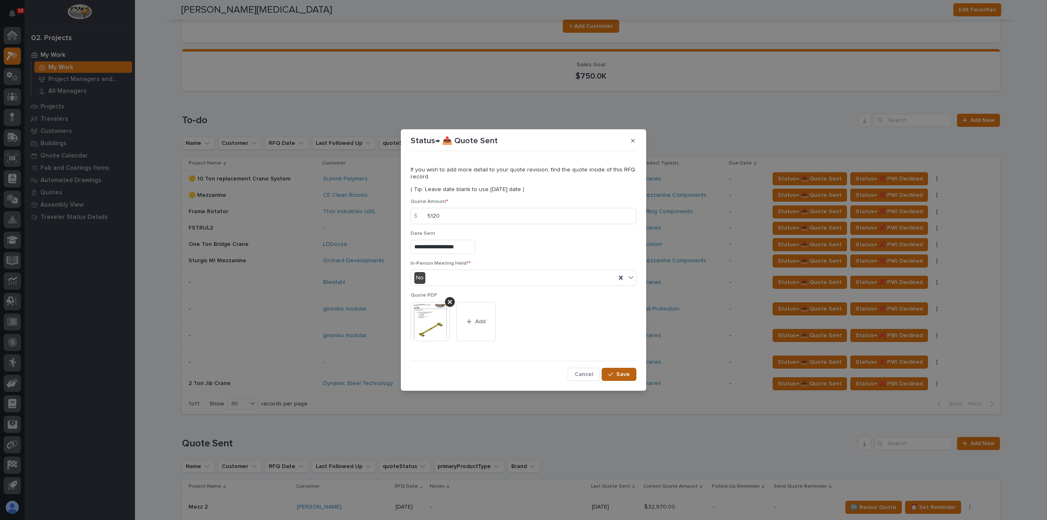
click at [623, 373] on span "Save" at bounding box center [622, 374] width 13 height 7
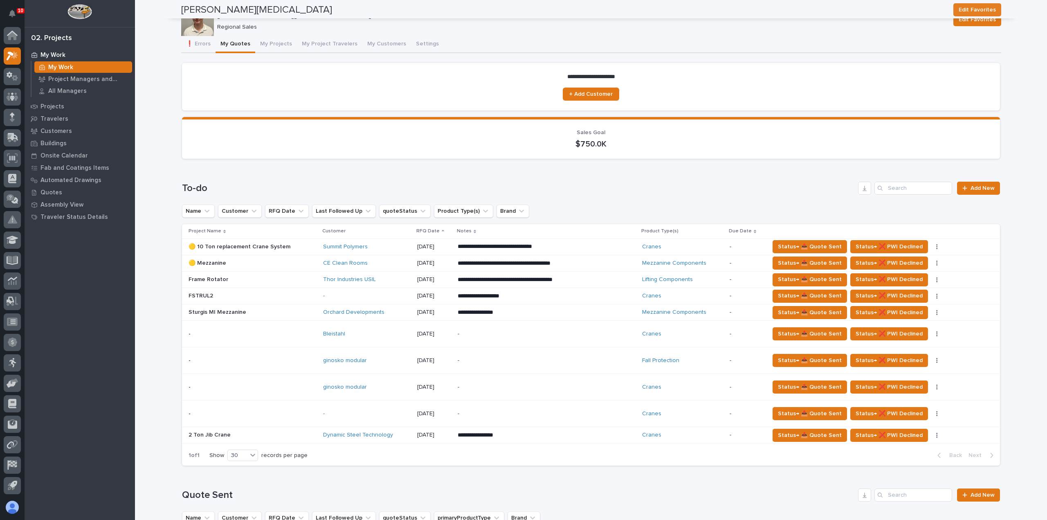
scroll to position [0, 0]
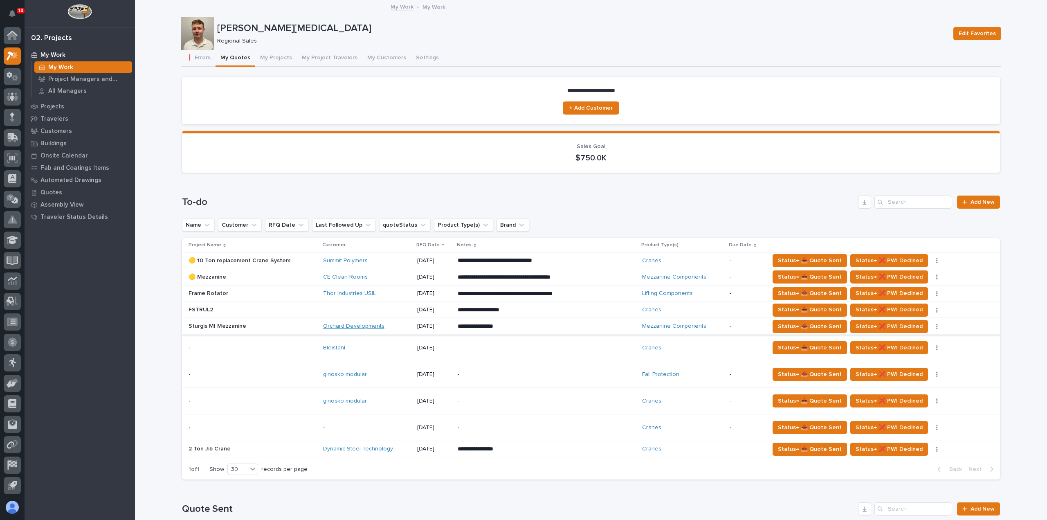
click at [344, 325] on link "Orchard Developments" at bounding box center [353, 326] width 61 height 7
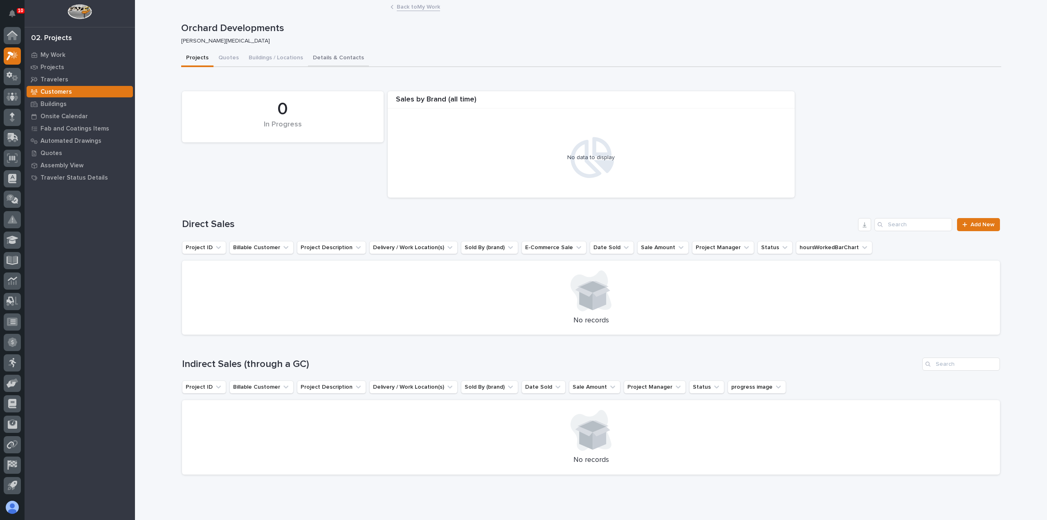
click at [310, 56] on button "Details & Contacts" at bounding box center [338, 58] width 61 height 17
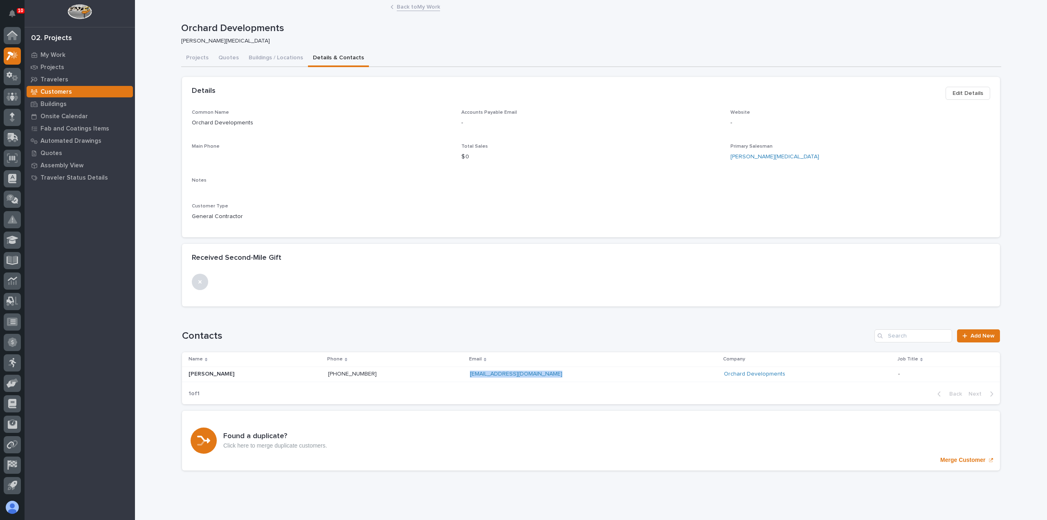
drag, startPoint x: 517, startPoint y: 377, endPoint x: 439, endPoint y: 376, distance: 77.7
click at [470, 376] on div "[EMAIL_ADDRESS][DOMAIN_NAME] [EMAIL_ADDRESS][DOMAIN_NAME]" at bounding box center [541, 374] width 143 height 7
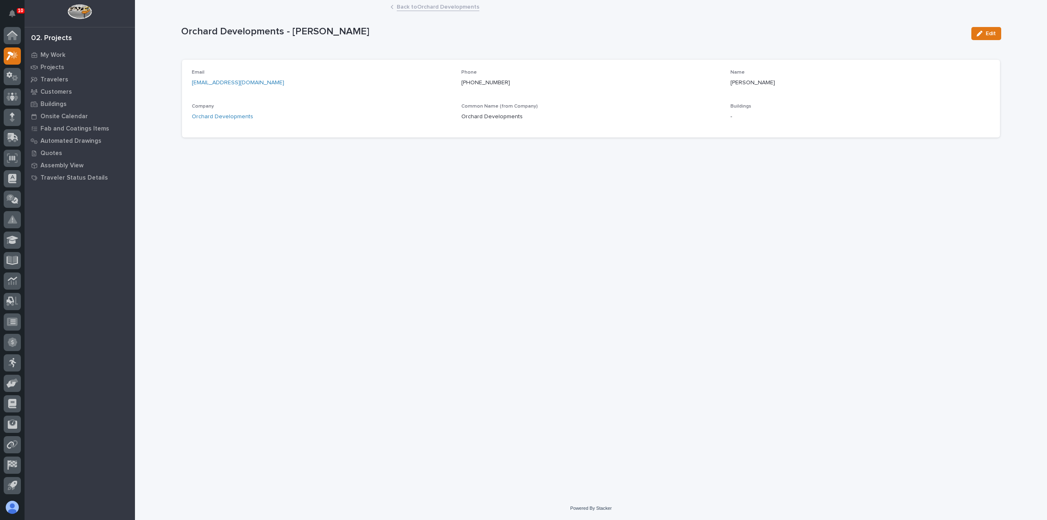
click at [411, 7] on link "Back to Orchard Developments" at bounding box center [438, 6] width 83 height 9
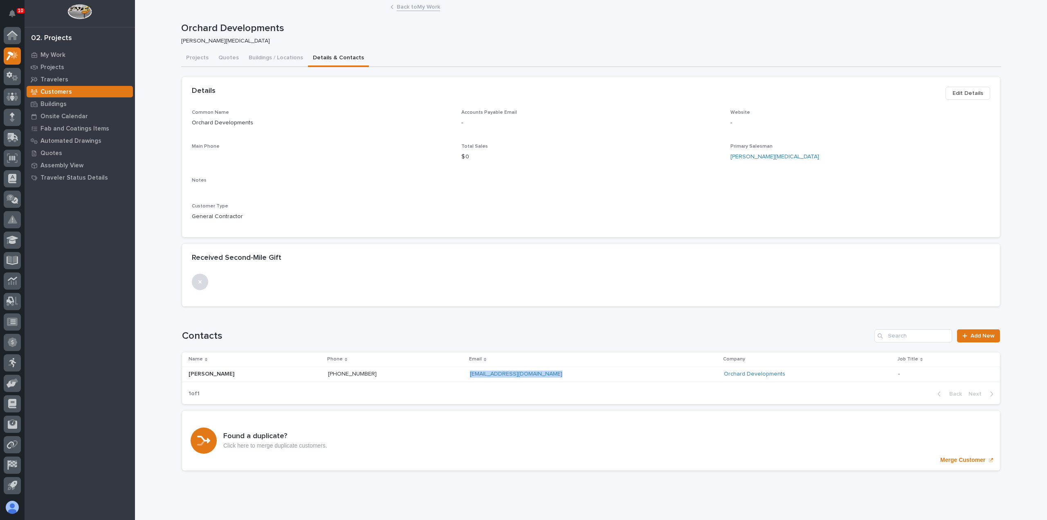
drag, startPoint x: 515, startPoint y: 374, endPoint x: 440, endPoint y: 373, distance: 74.9
click at [470, 373] on div "[EMAIL_ADDRESS][DOMAIN_NAME] [EMAIL_ADDRESS][DOMAIN_NAME]" at bounding box center [541, 374] width 143 height 7
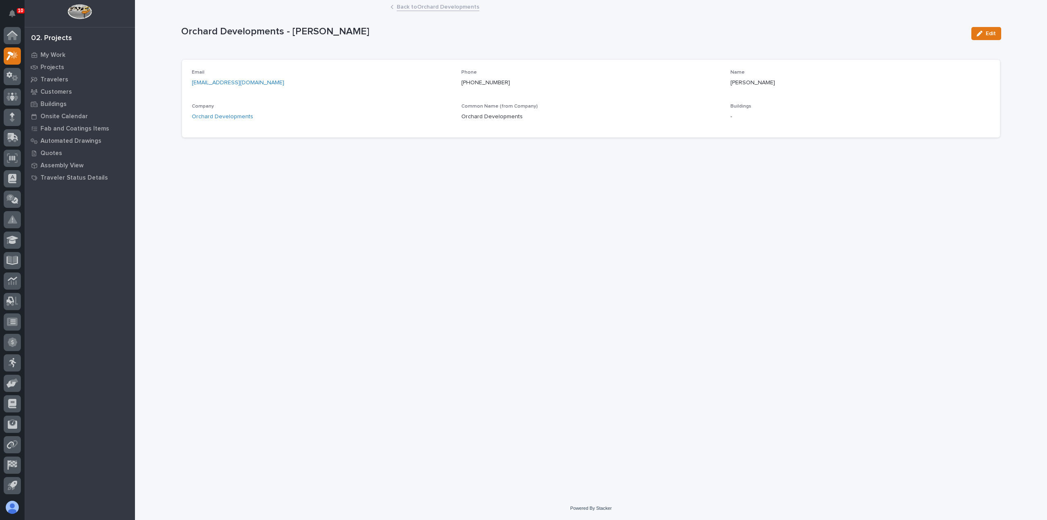
click at [248, 83] on link "[EMAIL_ADDRESS][DOMAIN_NAME]" at bounding box center [238, 83] width 92 height 6
click at [459, 8] on link "Back to Orchard Developments" at bounding box center [438, 6] width 83 height 9
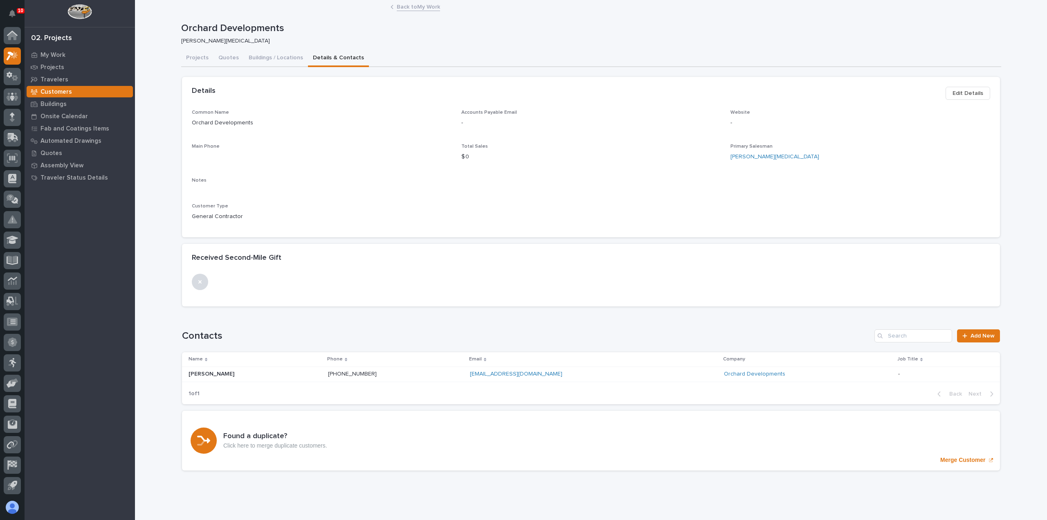
click at [409, 9] on link "Back to My Work" at bounding box center [418, 6] width 43 height 9
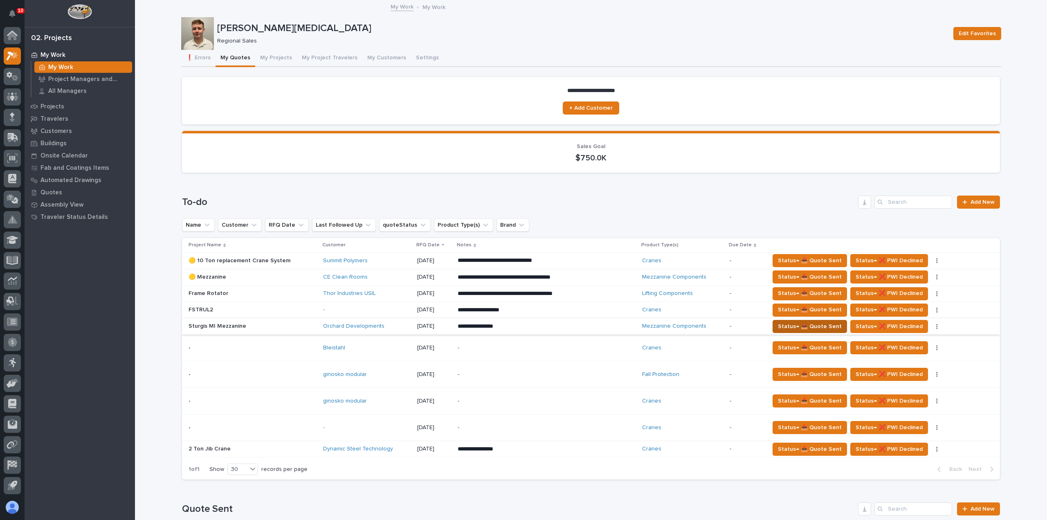
scroll to position [164, 0]
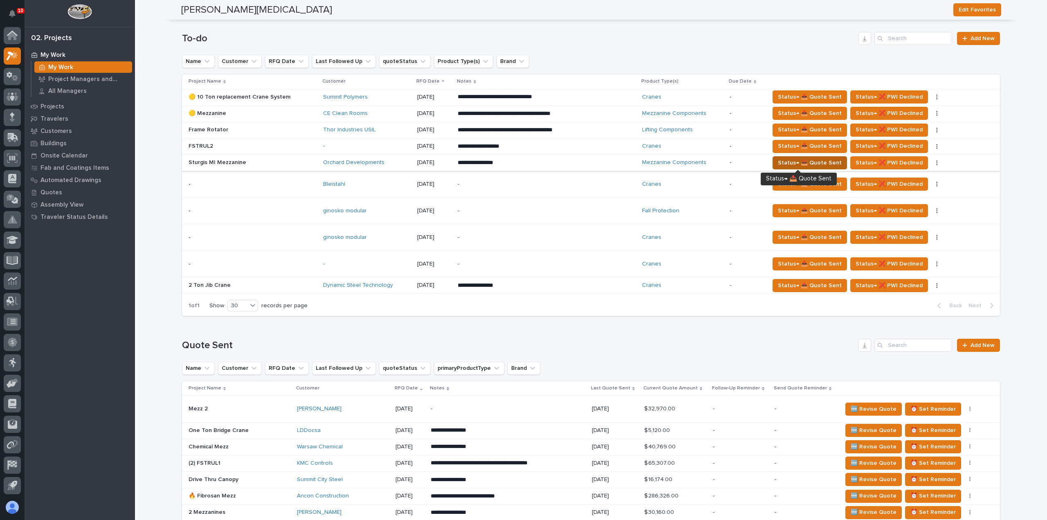
click at [778, 164] on span "Status→ 📤 Quote Sent" at bounding box center [810, 163] width 64 height 10
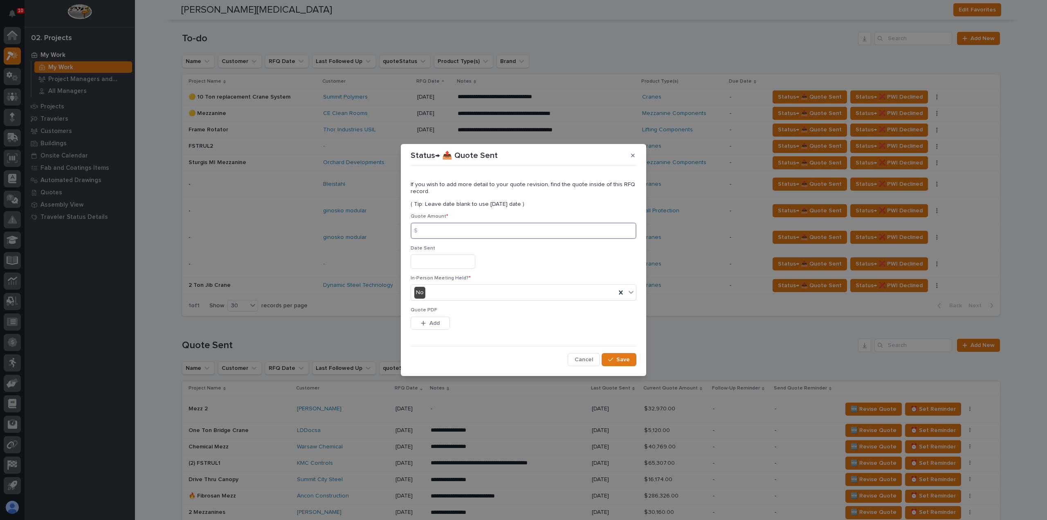
click at [470, 230] on input at bounding box center [524, 231] width 226 height 16
click at [436, 234] on input at bounding box center [524, 231] width 226 height 16
type input "153714"
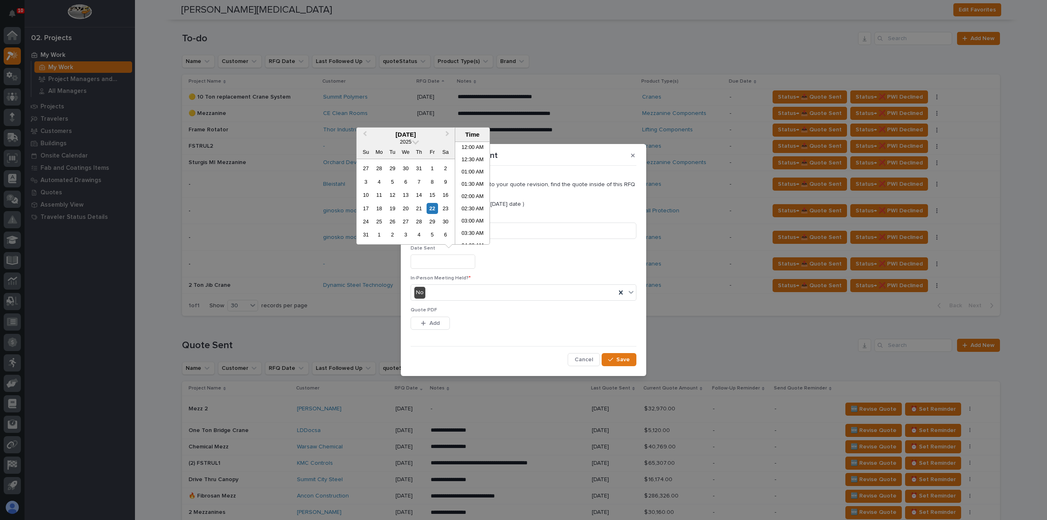
click at [418, 267] on input "text" at bounding box center [443, 261] width 65 height 14
click at [434, 210] on div "22" at bounding box center [432, 208] width 11 height 11
type input "**********"
click at [440, 294] on div "No" at bounding box center [513, 292] width 205 height 13
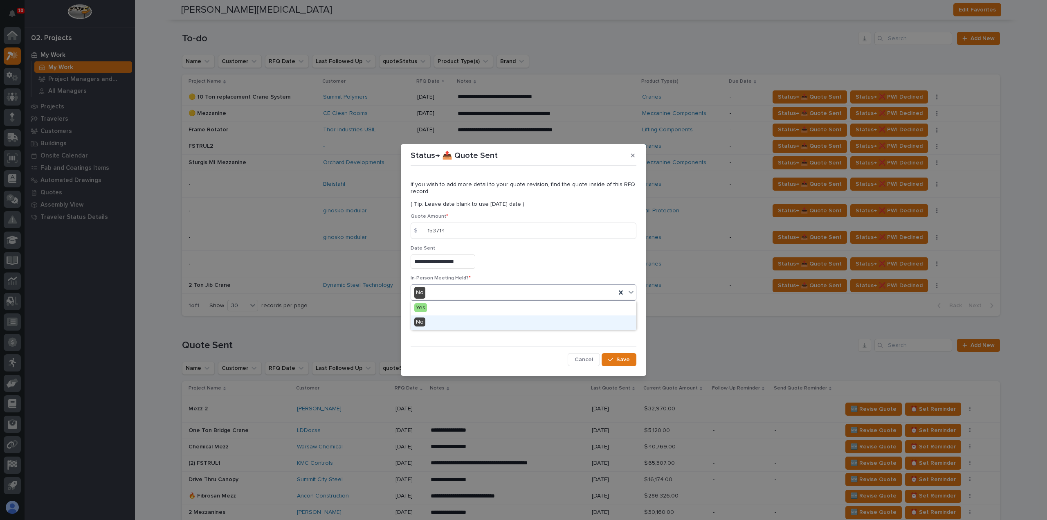
click at [432, 323] on div "No" at bounding box center [523, 322] width 225 height 14
click at [432, 324] on span "Add" at bounding box center [434, 322] width 10 height 7
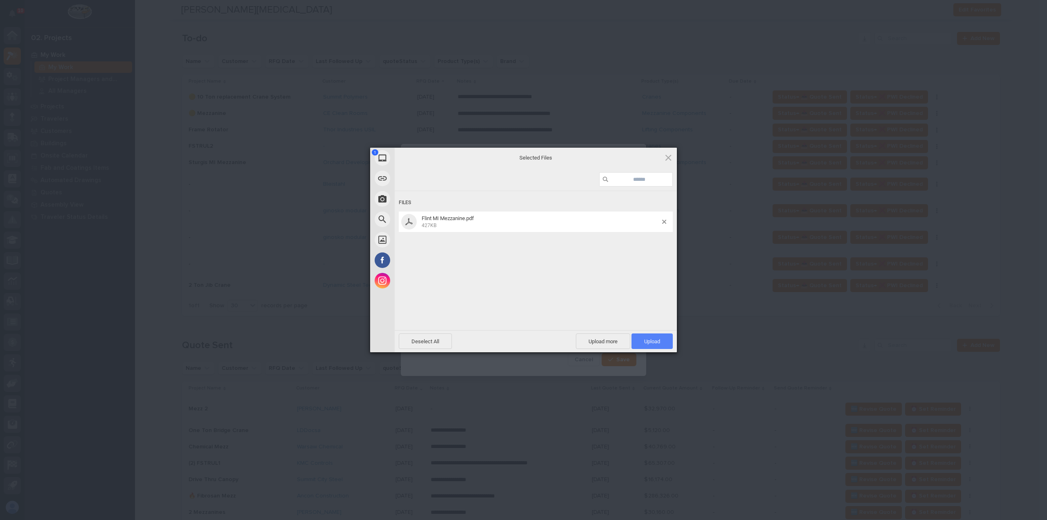
click at [638, 342] on span "Upload 1" at bounding box center [652, 341] width 41 height 16
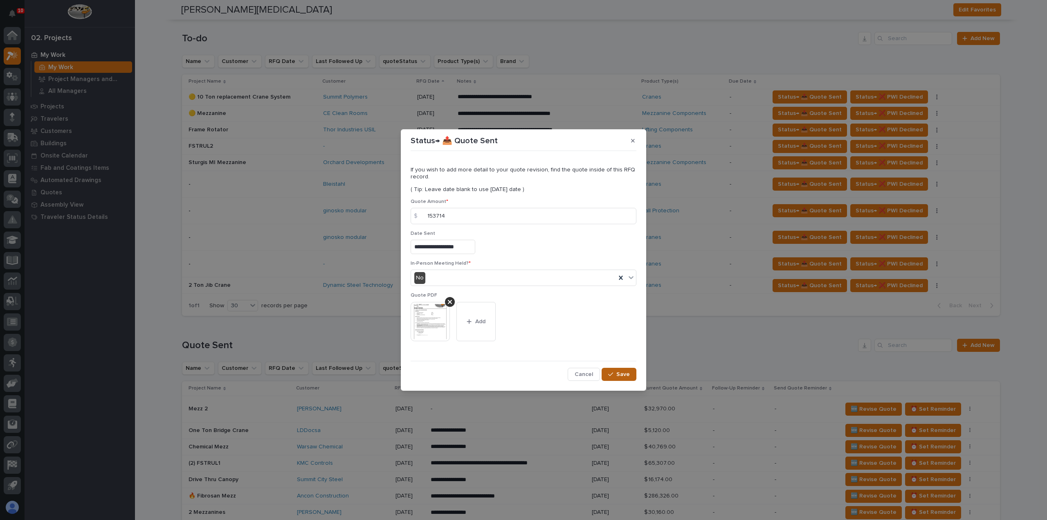
click at [619, 375] on span "Save" at bounding box center [622, 374] width 13 height 7
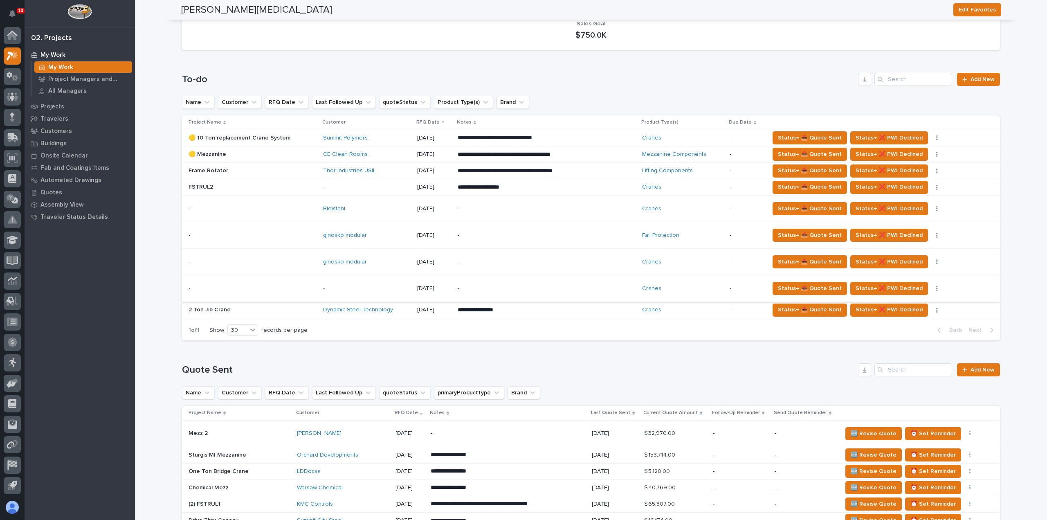
scroll to position [82, 0]
